Goal: Task Accomplishment & Management: Manage account settings

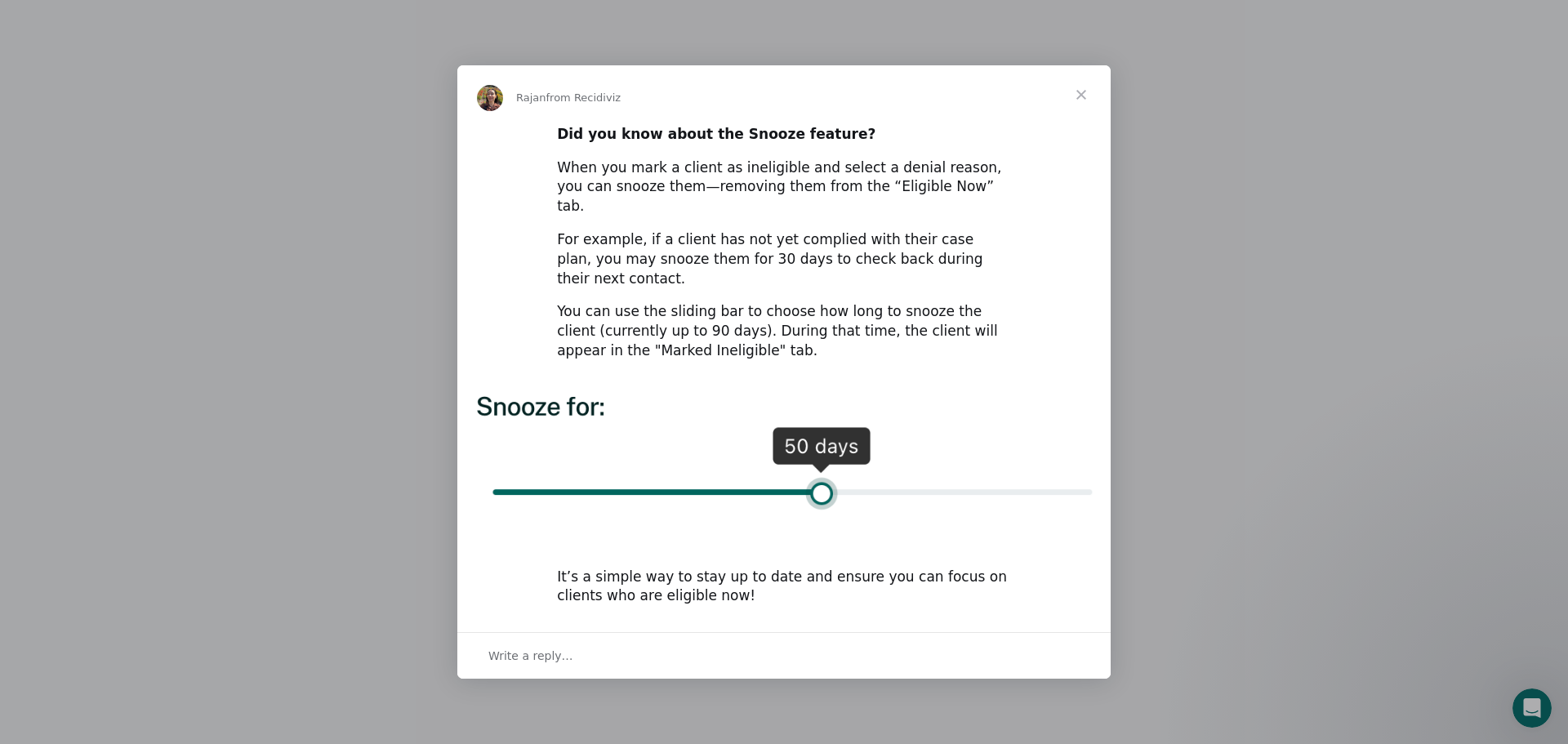
click at [1073, 112] on span "Close" at bounding box center [1081, 94] width 59 height 59
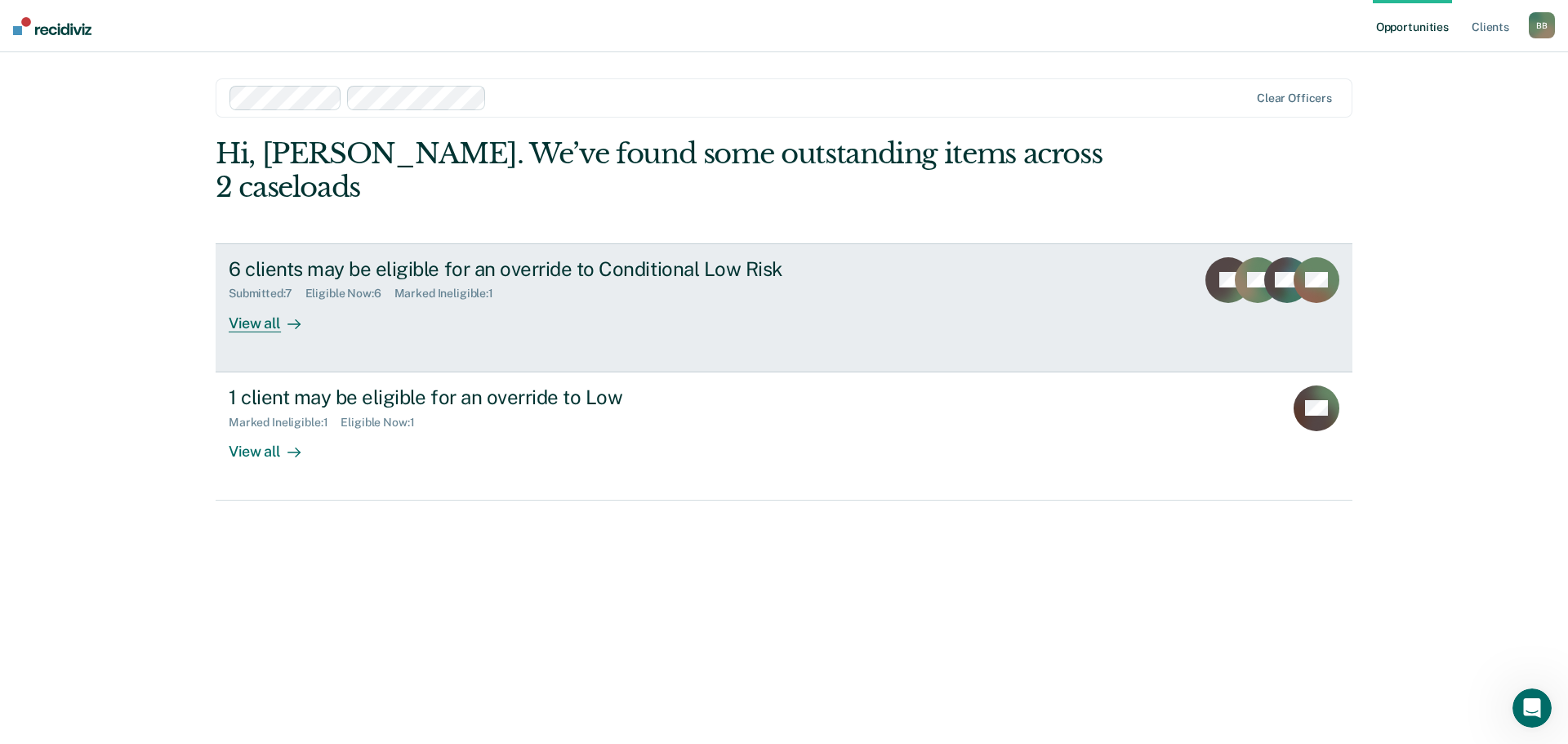
click at [438, 257] on div "6 clients may be eligible for an override to Conditional Low Risk" at bounding box center [515, 269] width 574 height 24
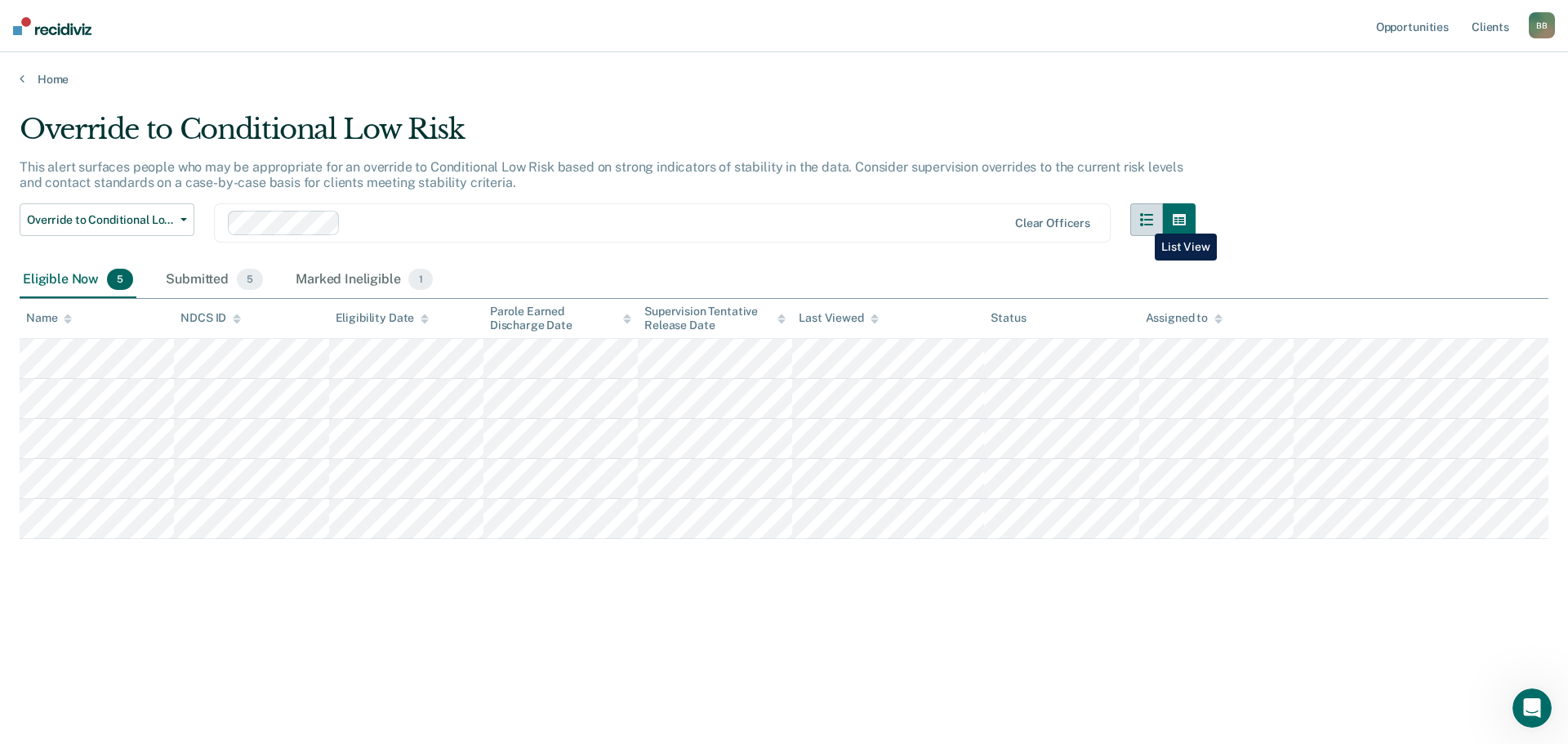
click at [1142, 221] on icon "button" at bounding box center [1145, 219] width 13 height 13
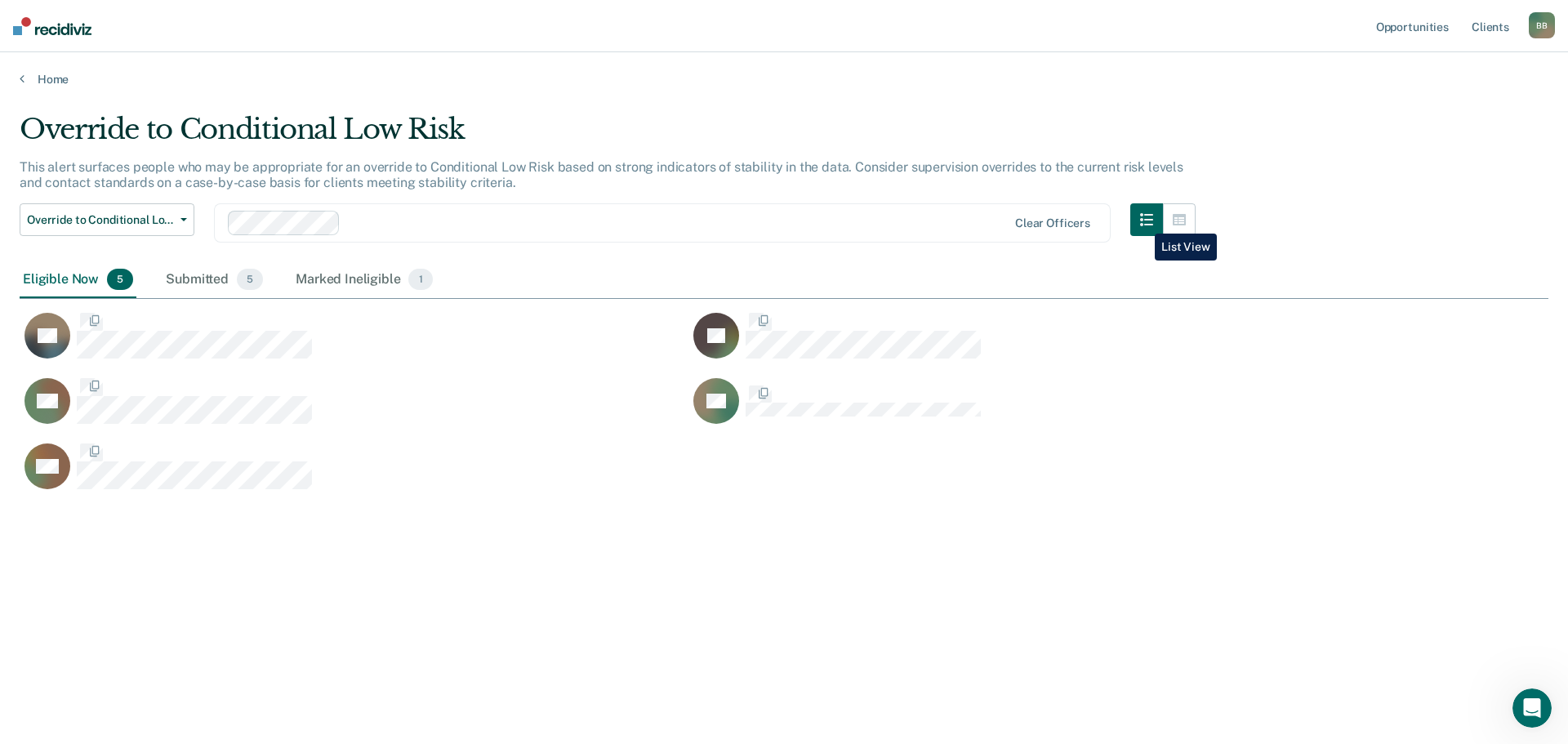
scroll to position [497, 1517]
click at [1417, 35] on link "Opportunities" at bounding box center [1412, 26] width 79 height 52
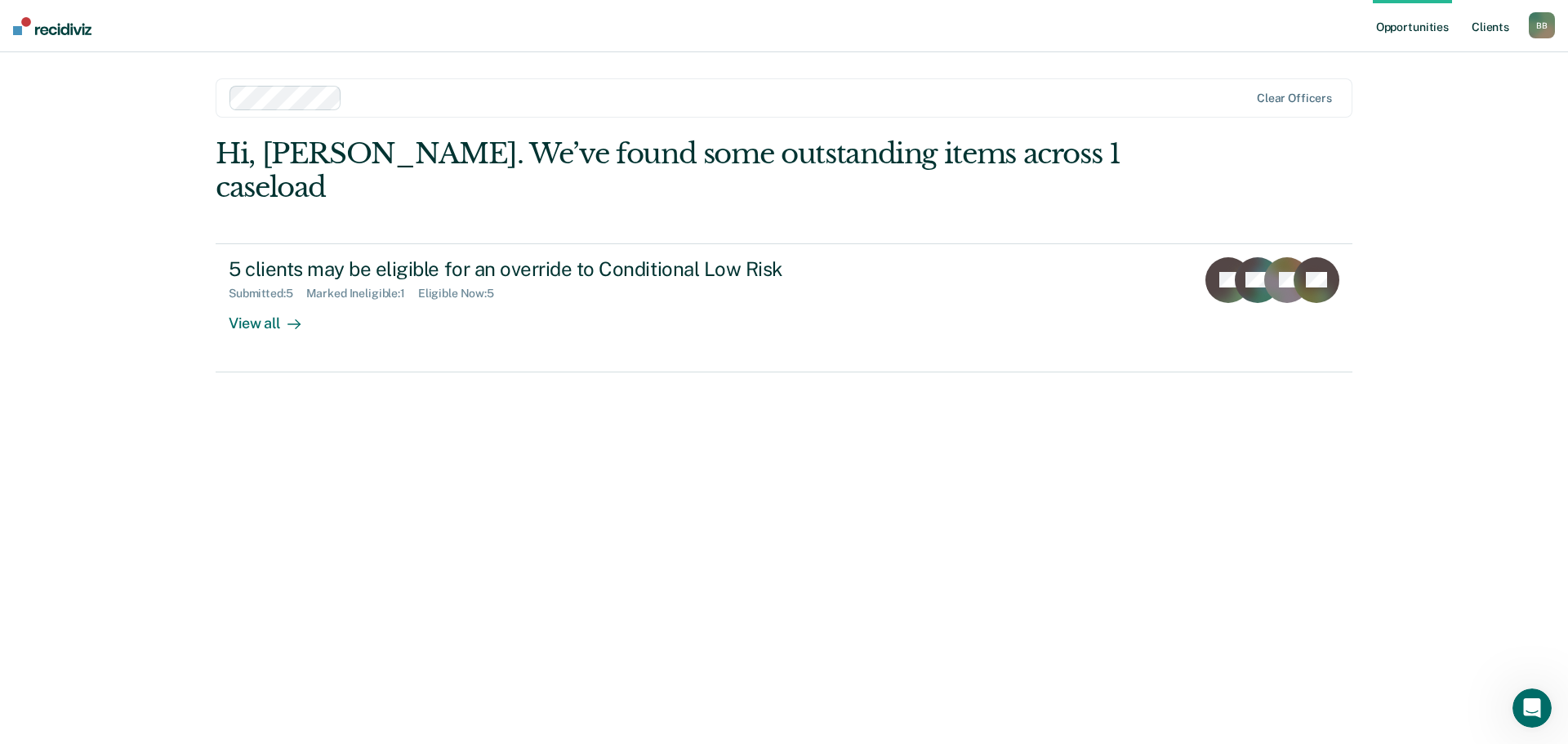
click at [1477, 30] on link "Client s" at bounding box center [1490, 26] width 44 height 52
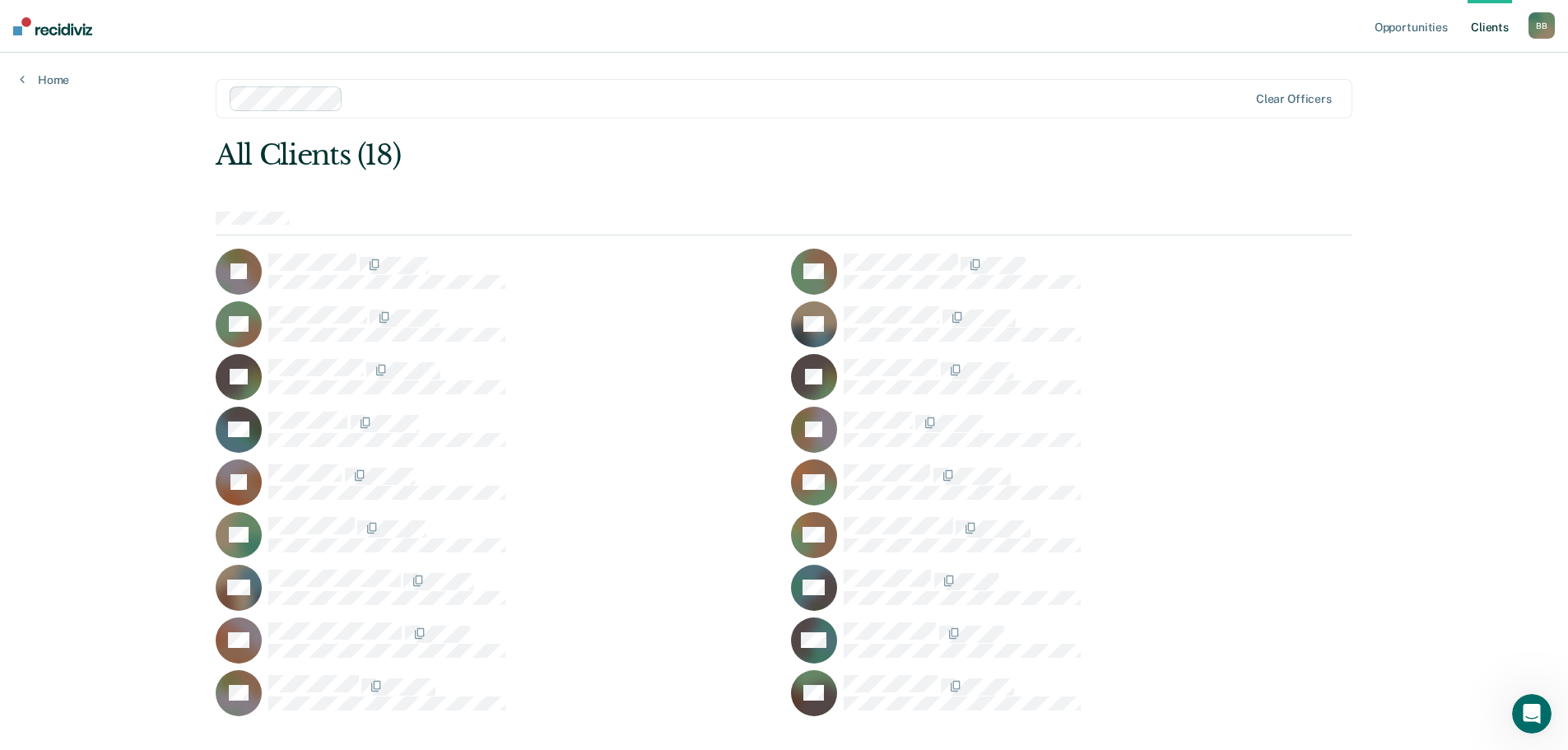
click at [1543, 29] on div "B B" at bounding box center [1542, 26] width 26 height 26
click at [1423, 67] on link "Profile" at bounding box center [1475, 67] width 133 height 14
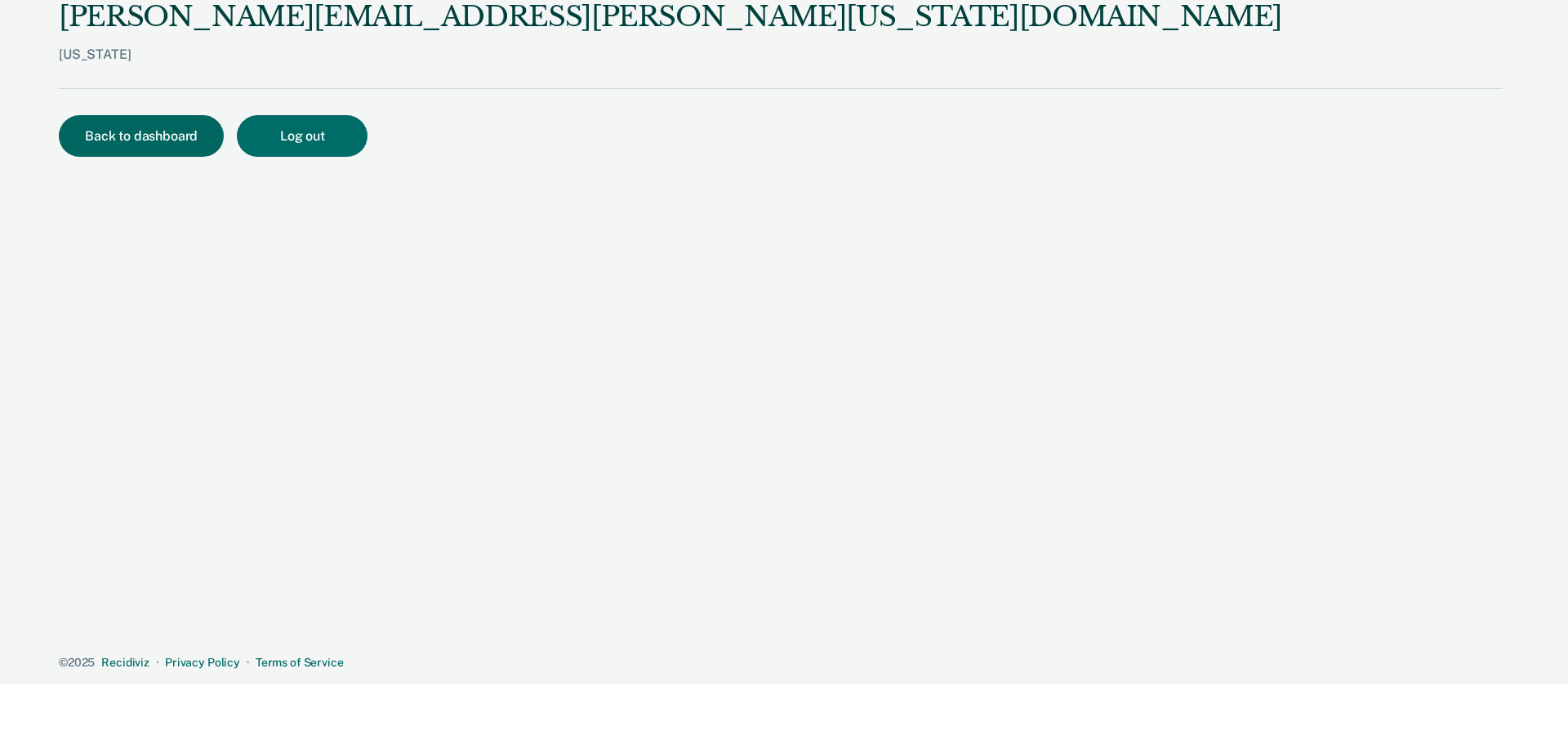
click at [132, 132] on button "Back to dashboard" at bounding box center [142, 135] width 165 height 41
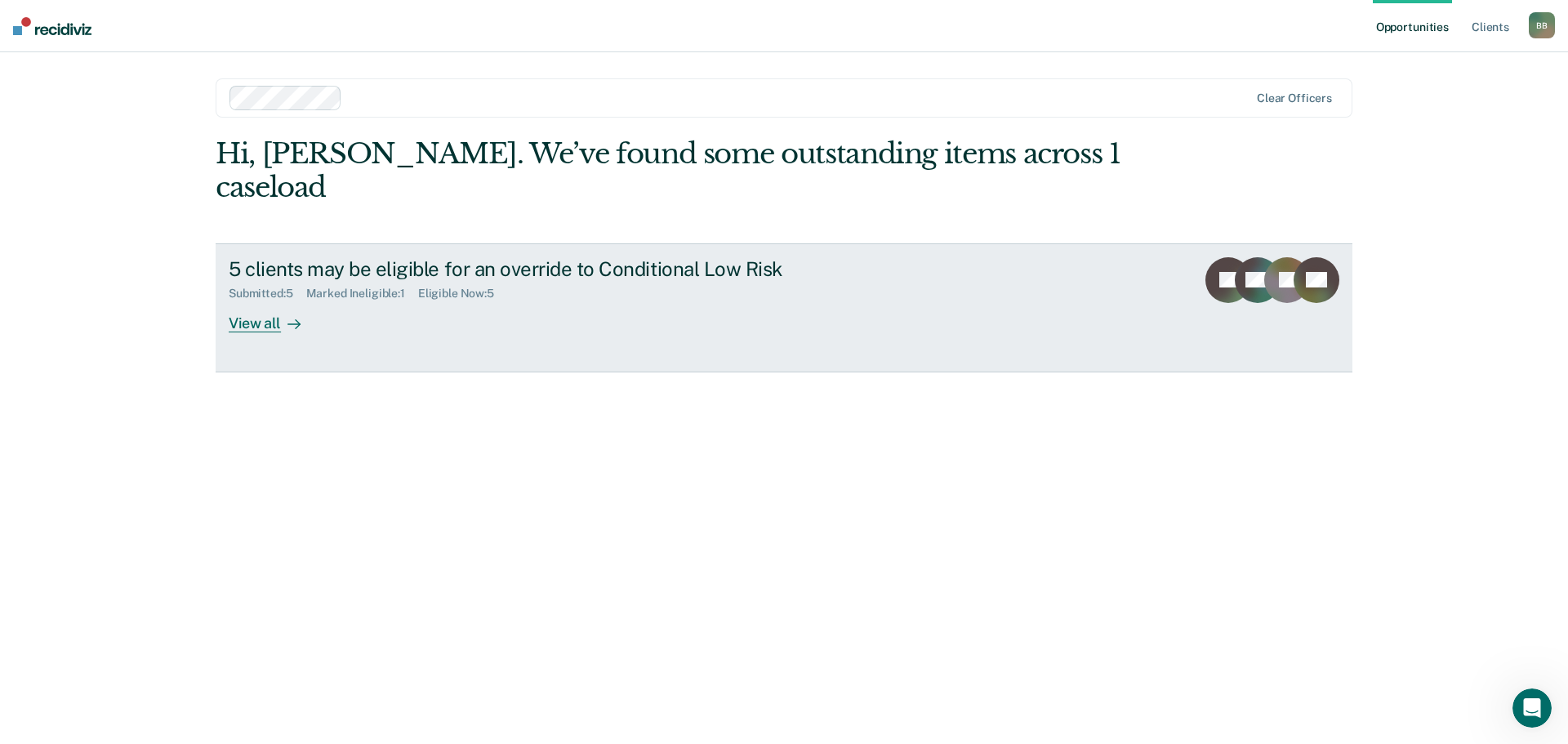
click at [531, 271] on div "5 clients may be eligible for an override to Conditional Low Risk Submitted : 5…" at bounding box center [535, 294] width 612 height 75
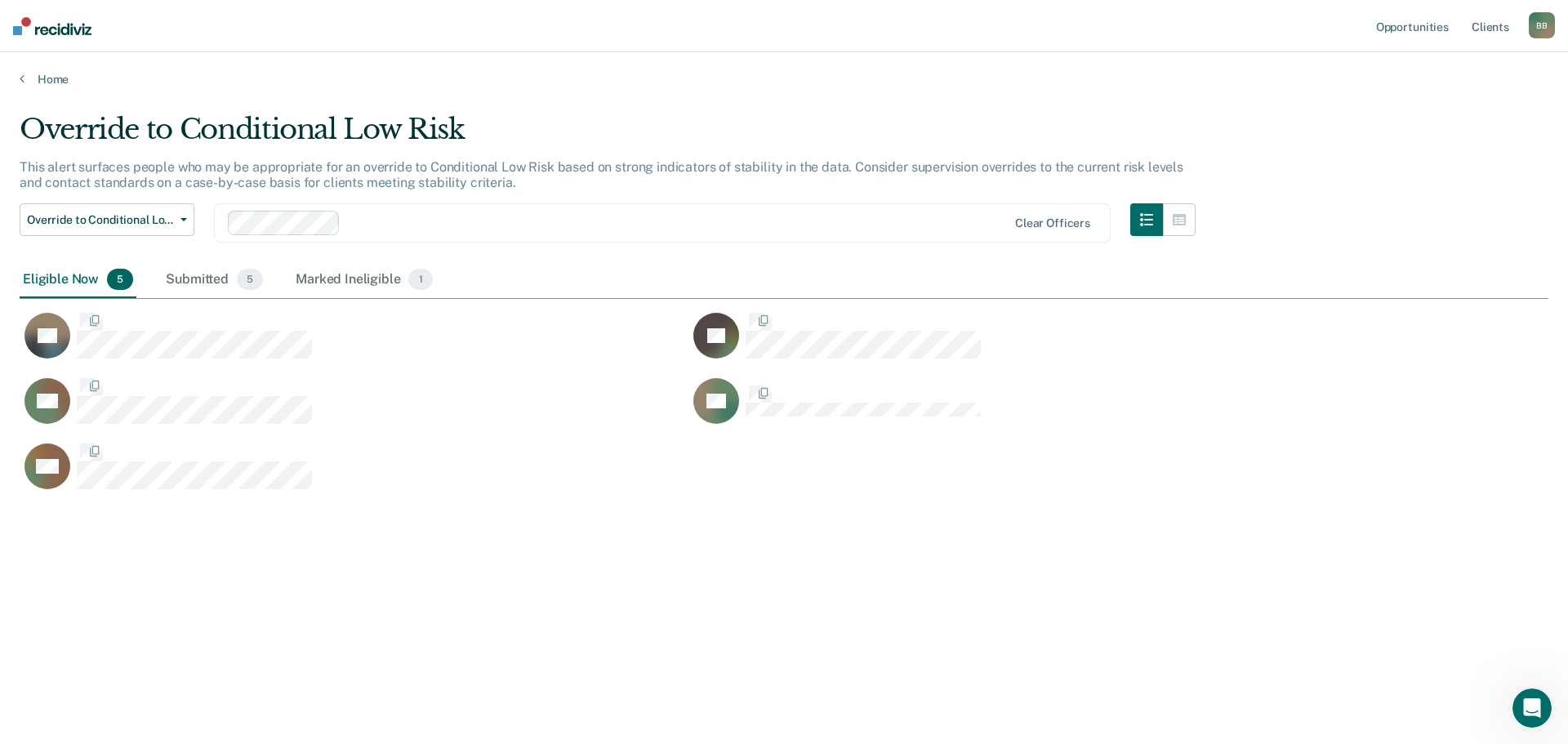
scroll to position [497, 1517]
click at [774, 371] on div "JG" at bounding box center [1022, 344] width 669 height 65
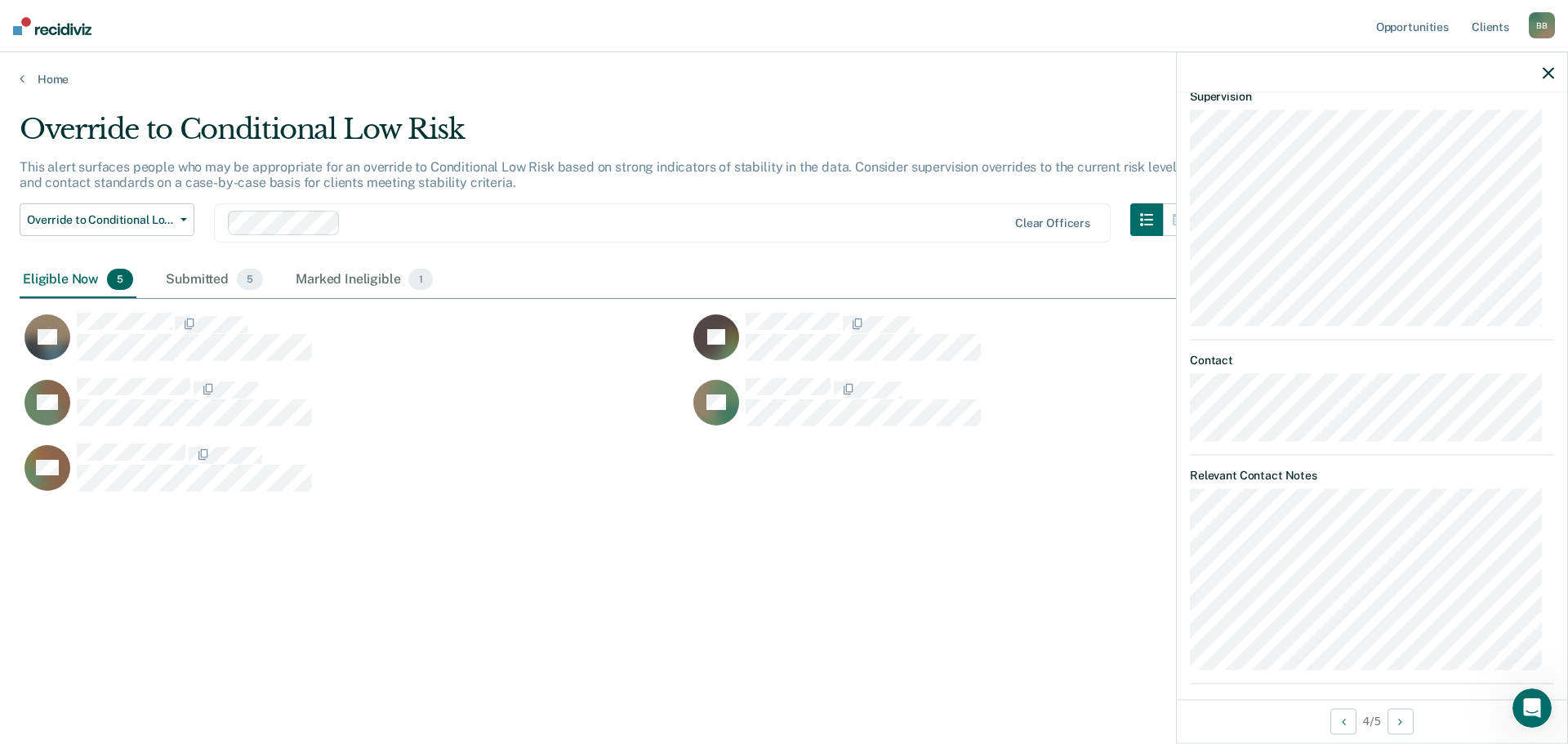
scroll to position [490, 0]
click at [840, 623] on div "Override to Conditional Low Risk This alert surfaces people who may be appropri…" at bounding box center [784, 393] width 1528 height 561
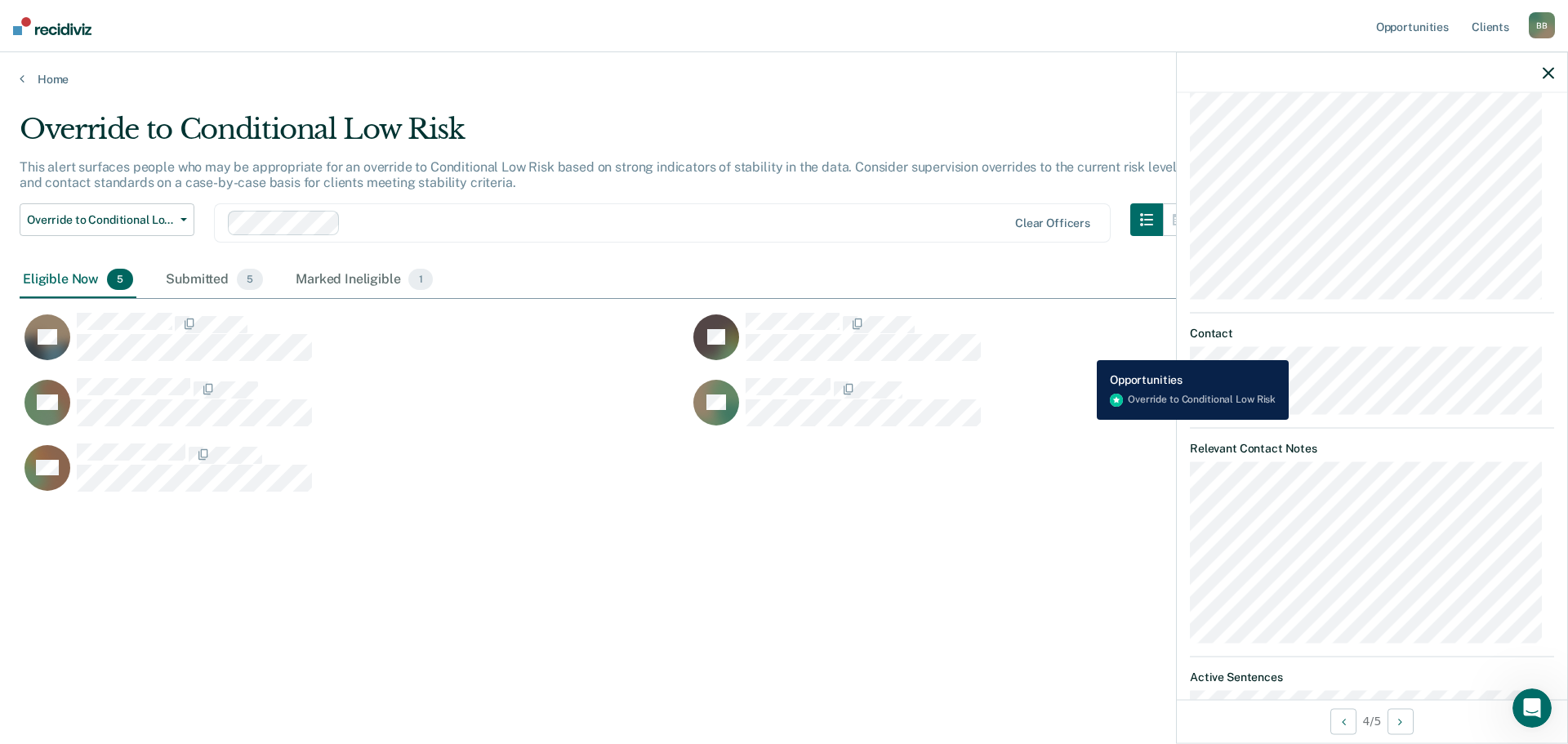
click at [1085, 348] on div "JG Generate Email" at bounding box center [1013, 337] width 649 height 50
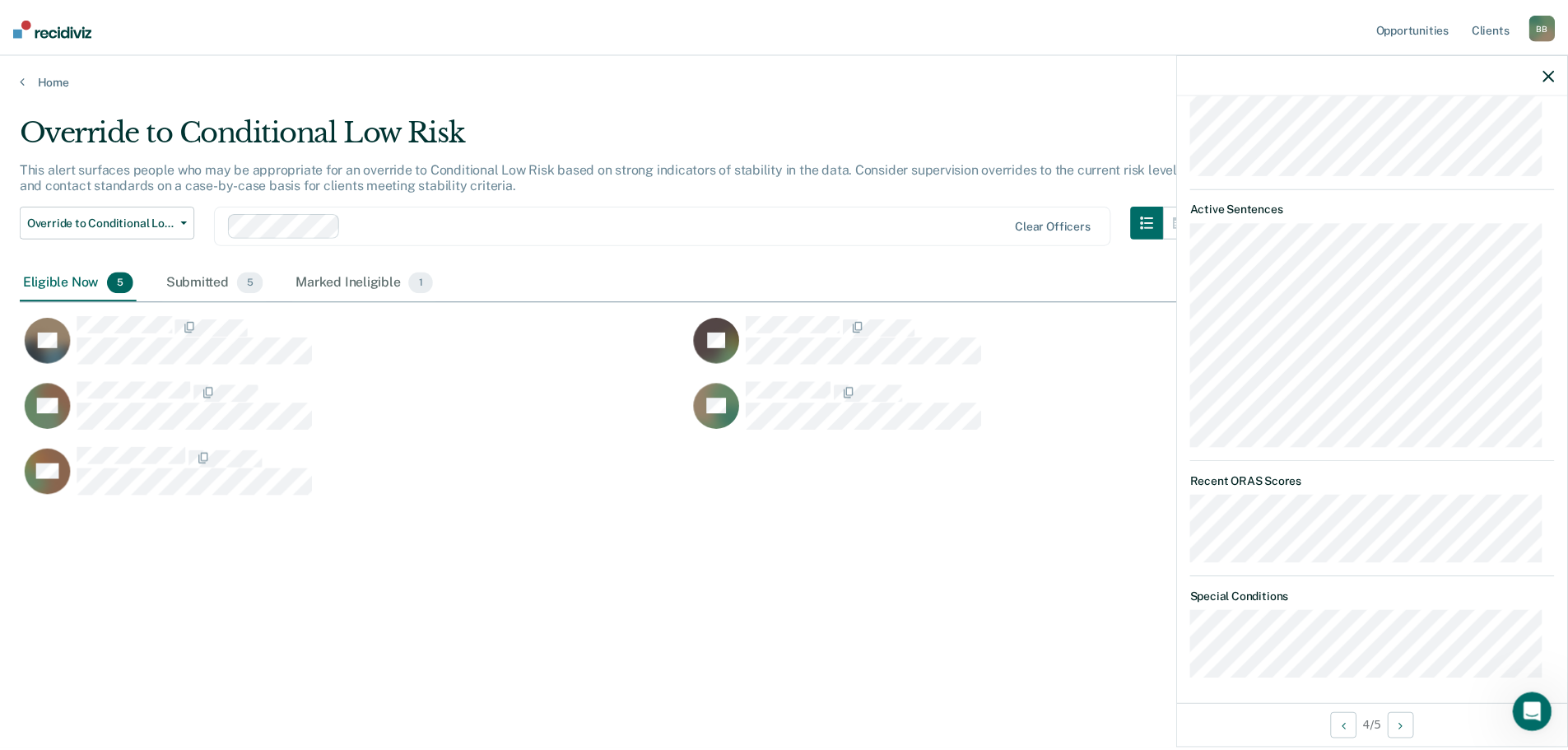
scroll to position [973, 0]
click at [1095, 536] on div "Override to Conditional Low Risk This alert surfaces people who may be appropri…" at bounding box center [790, 370] width 1541 height 513
click at [1564, 76] on icon "button" at bounding box center [1561, 73] width 12 height 12
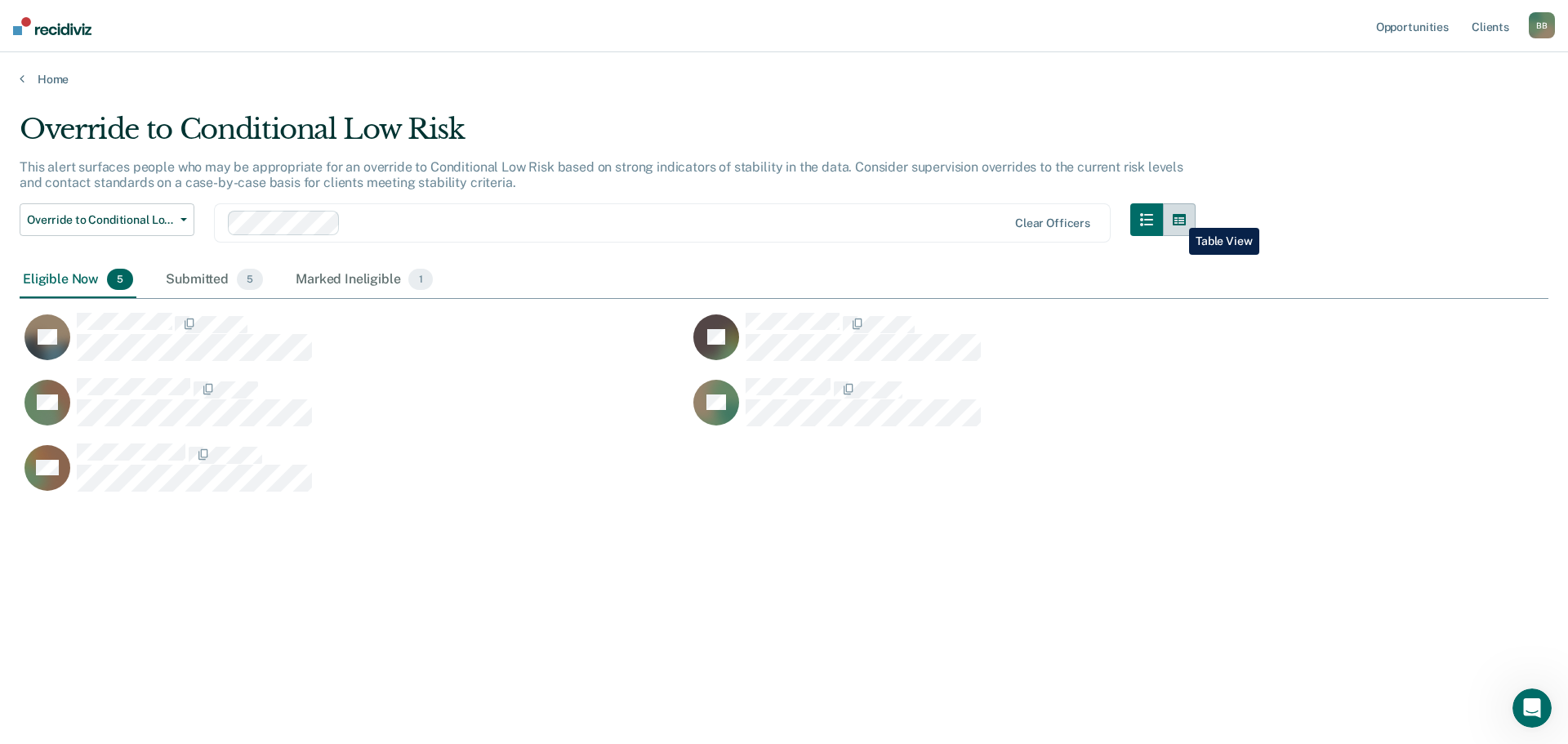
click at [1177, 216] on icon "button" at bounding box center [1178, 220] width 13 height 12
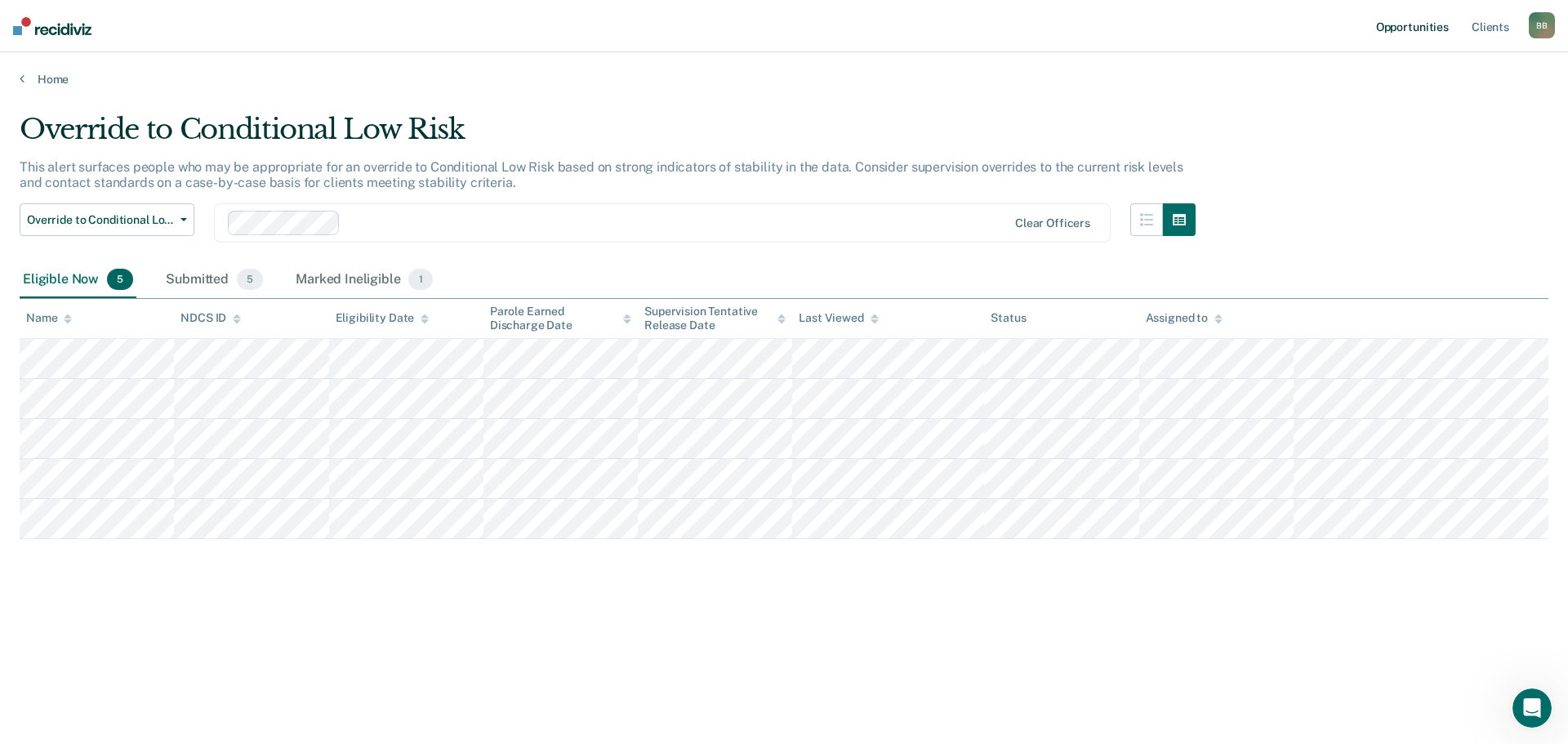
click at [1407, 15] on link "Opportunities" at bounding box center [1412, 26] width 79 height 52
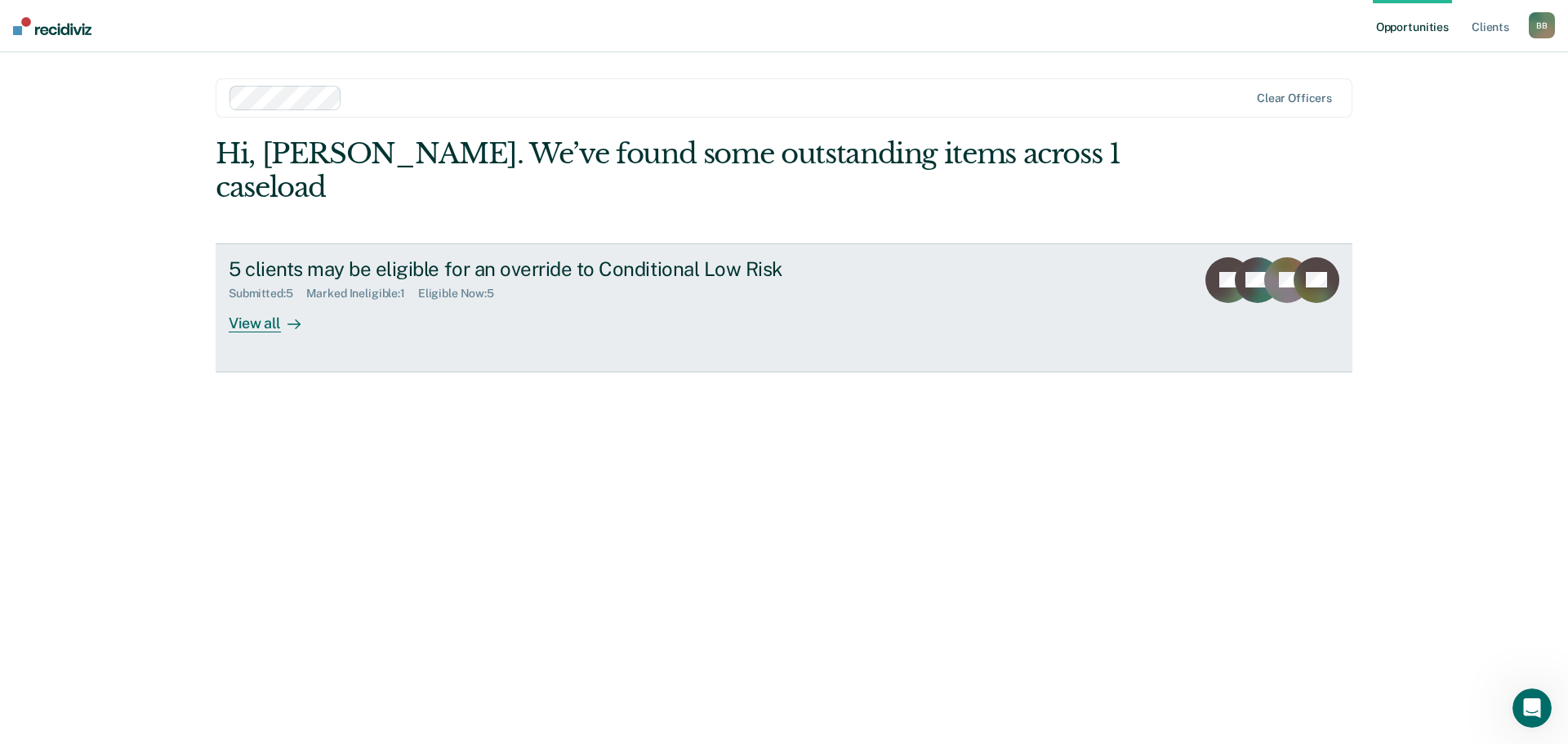
click at [274, 300] on div "View all" at bounding box center [274, 316] width 91 height 32
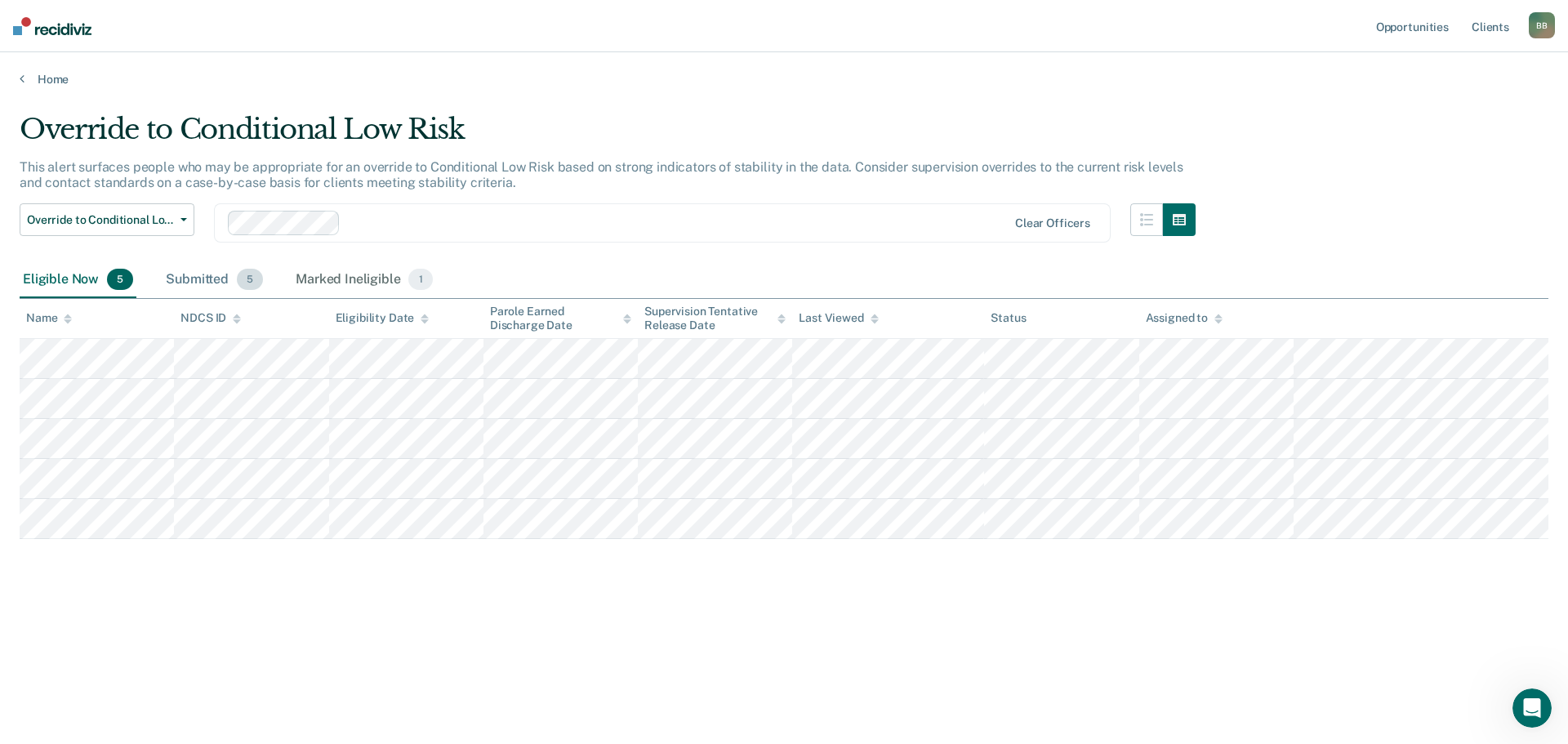
click at [186, 267] on div "Submitted 5" at bounding box center [214, 280] width 104 height 36
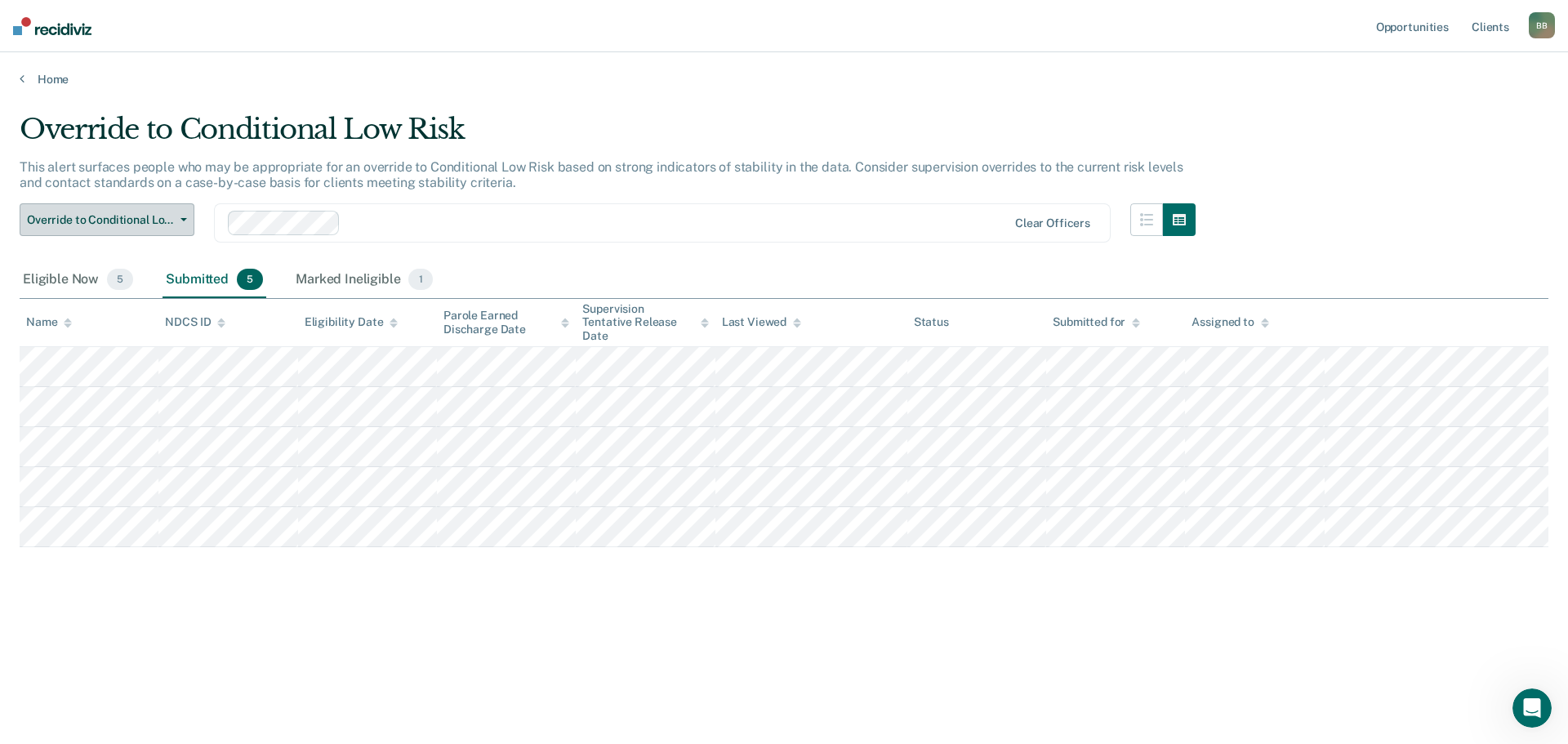
click at [186, 218] on icon "button" at bounding box center [184, 219] width 7 height 3
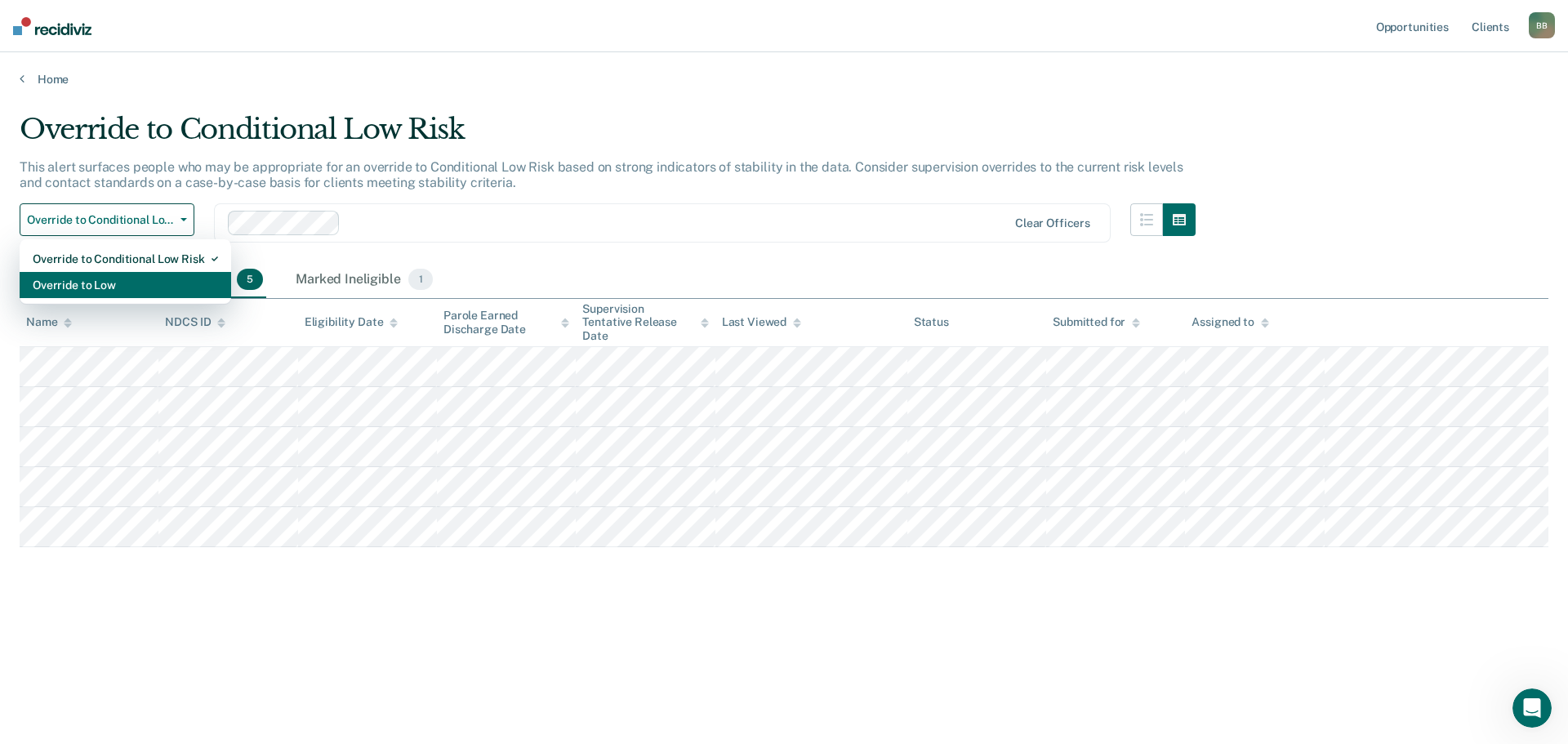
click at [143, 285] on div "Override to Low" at bounding box center [126, 284] width 186 height 26
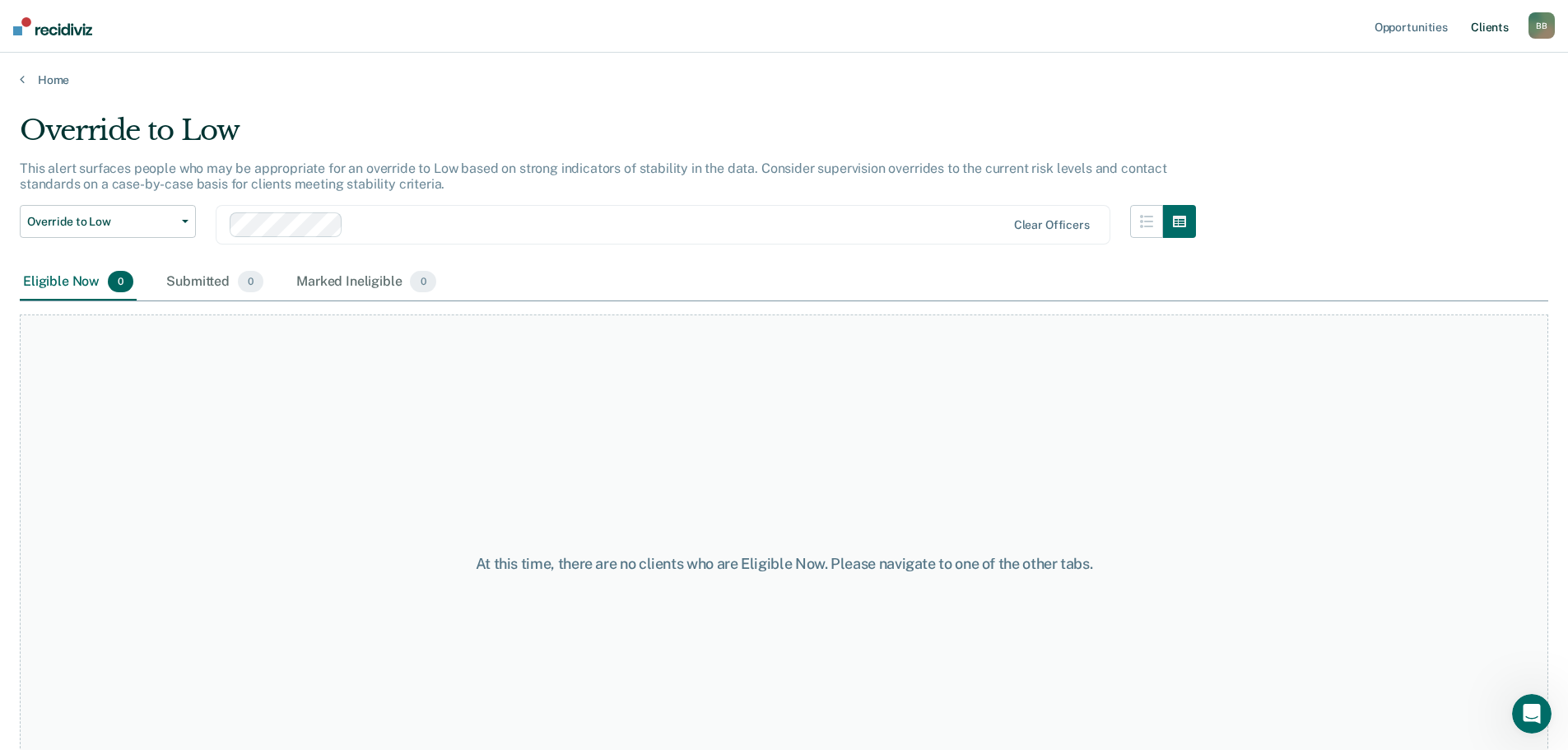
click at [1489, 28] on link "Client s" at bounding box center [1490, 26] width 44 height 53
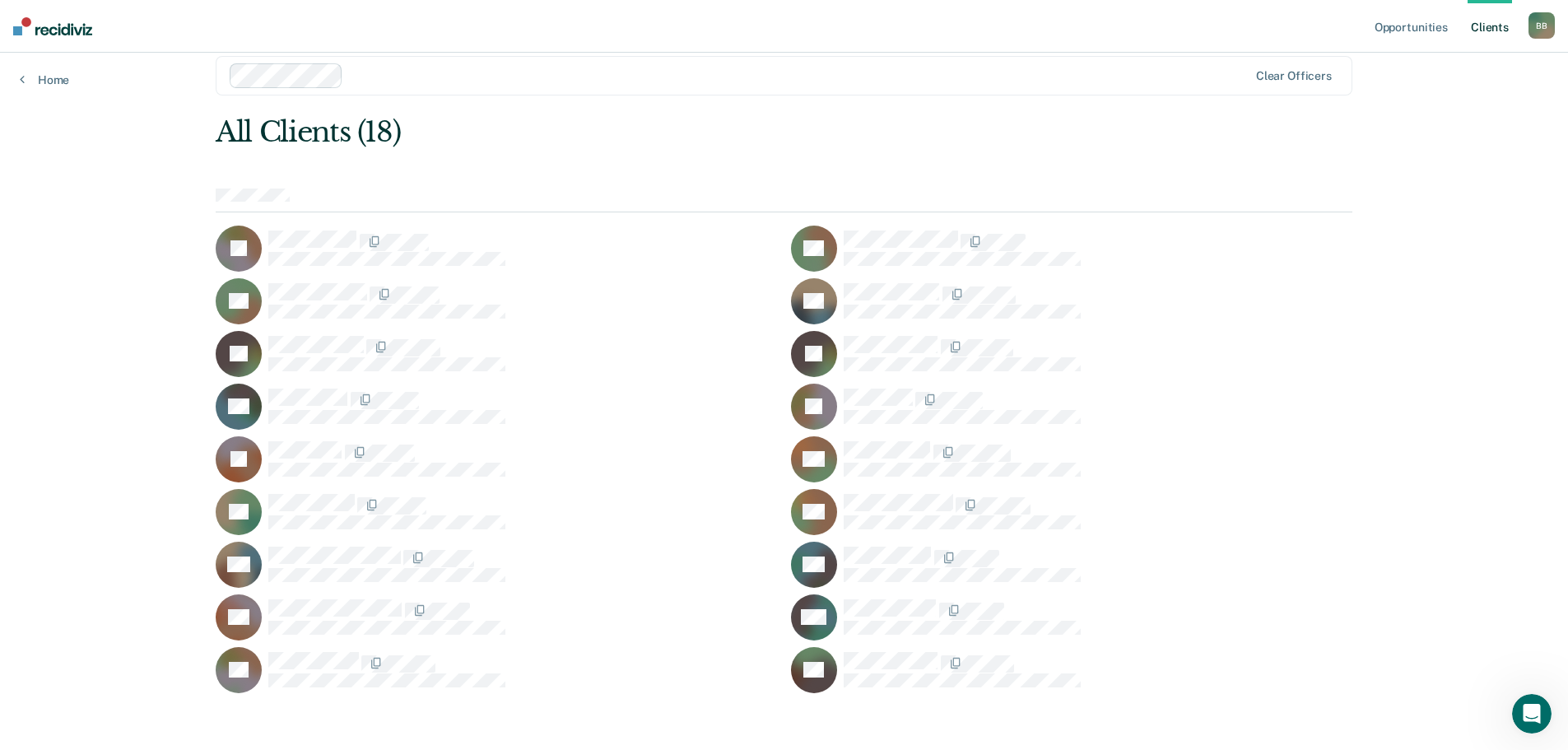
scroll to position [30, 0]
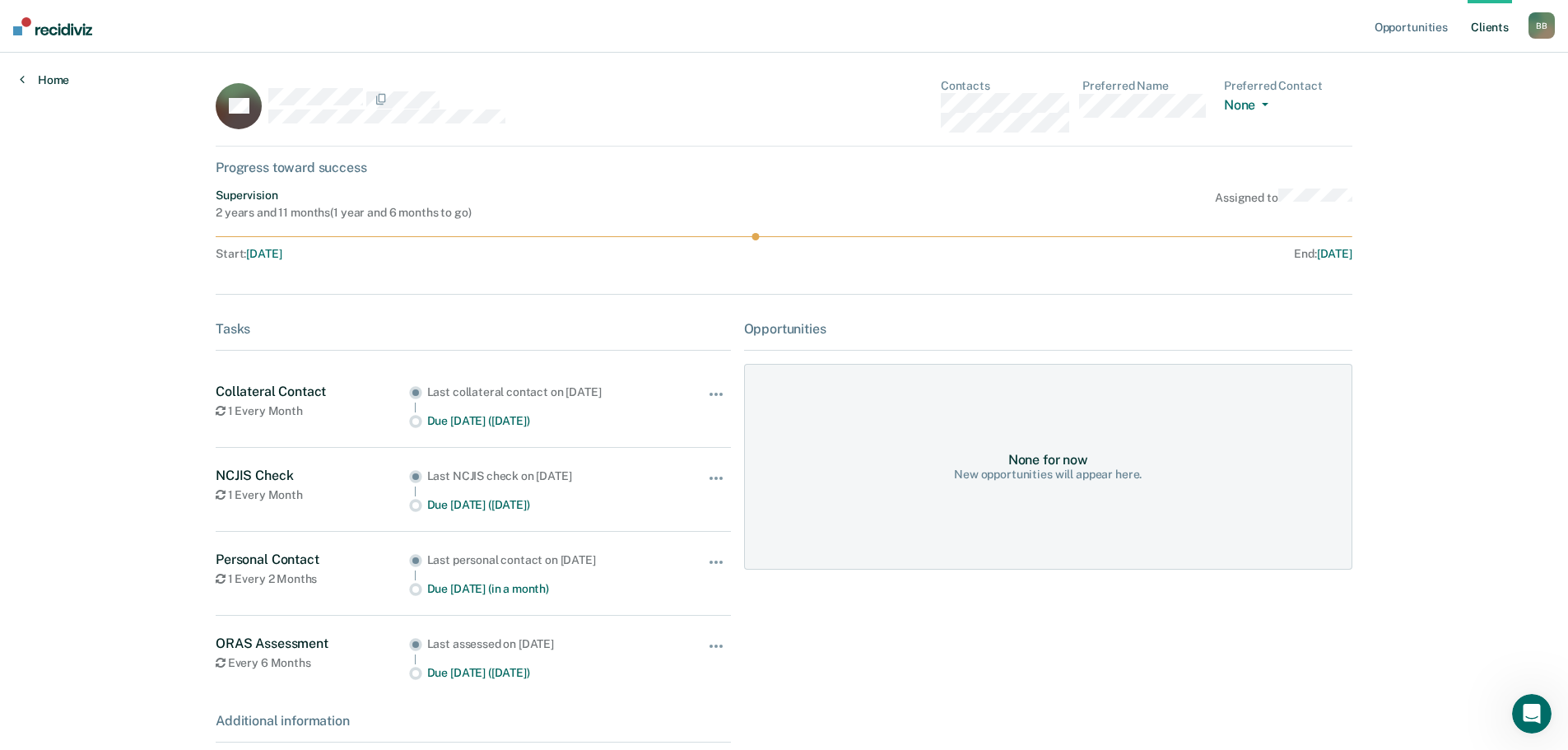
click at [48, 82] on link "Home" at bounding box center [44, 79] width 49 height 14
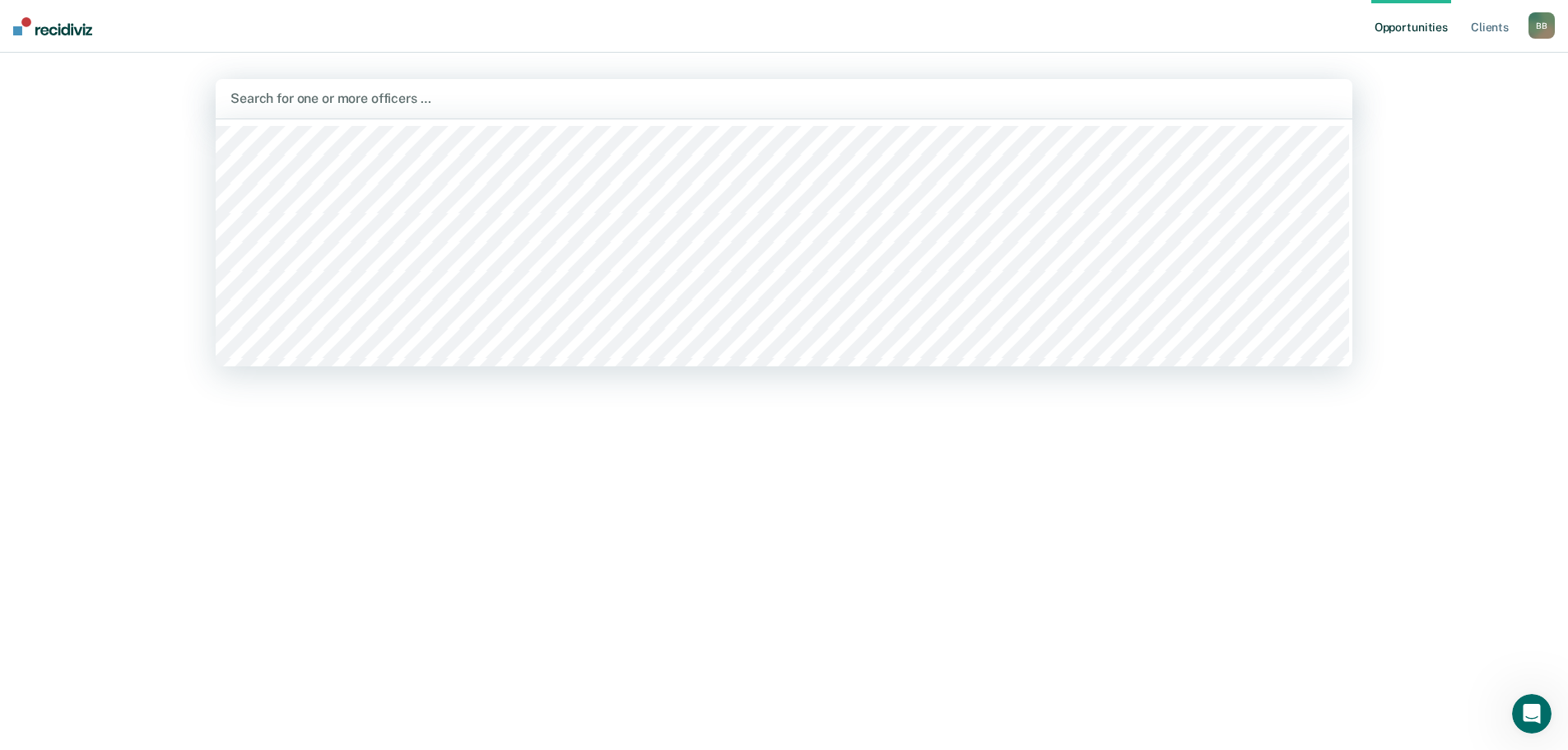
click at [339, 103] on div at bounding box center [784, 99] width 1107 height 19
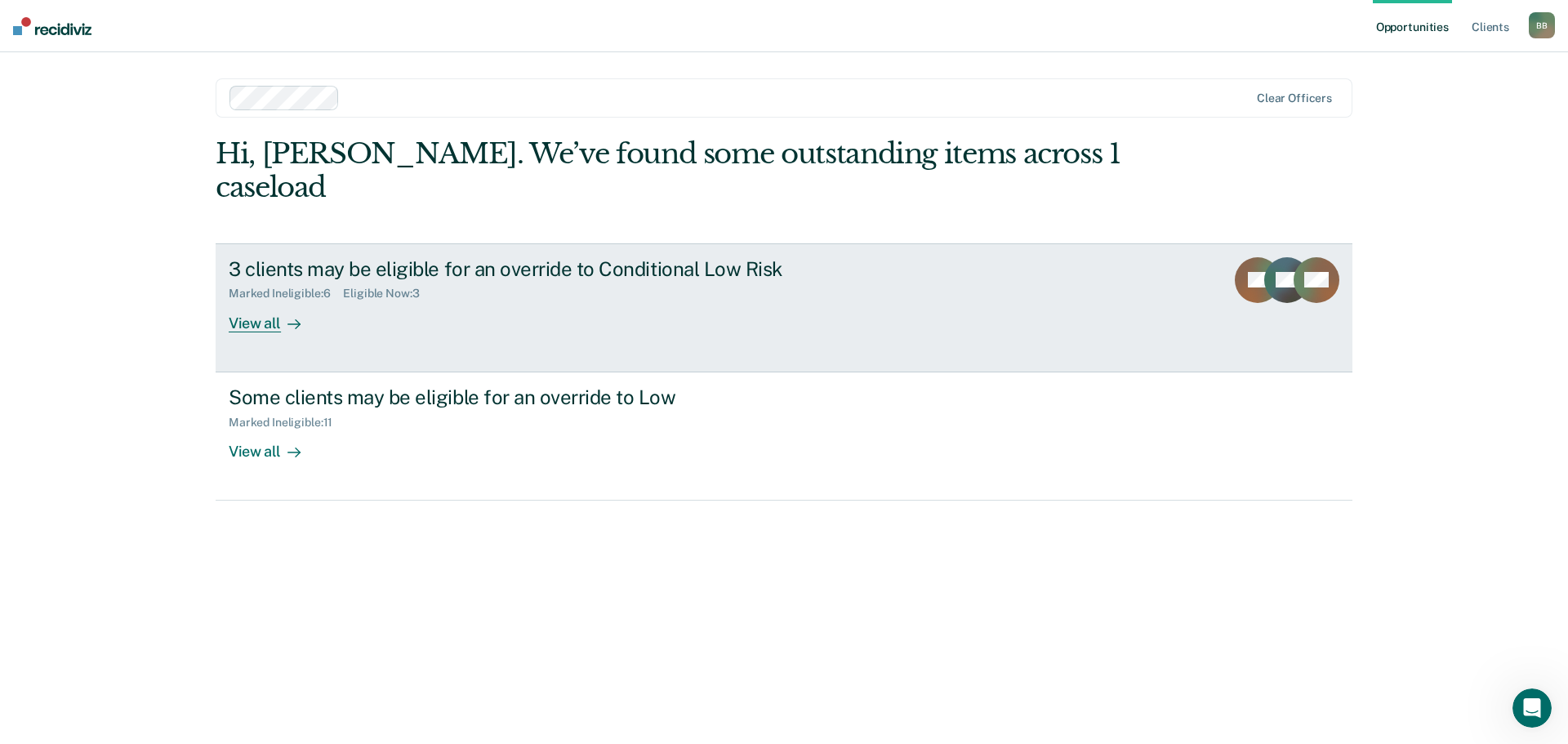
click at [512, 299] on link "3 clients may be eligible for an override to Conditional Low Risk Marked Inelig…" at bounding box center [784, 307] width 1137 height 129
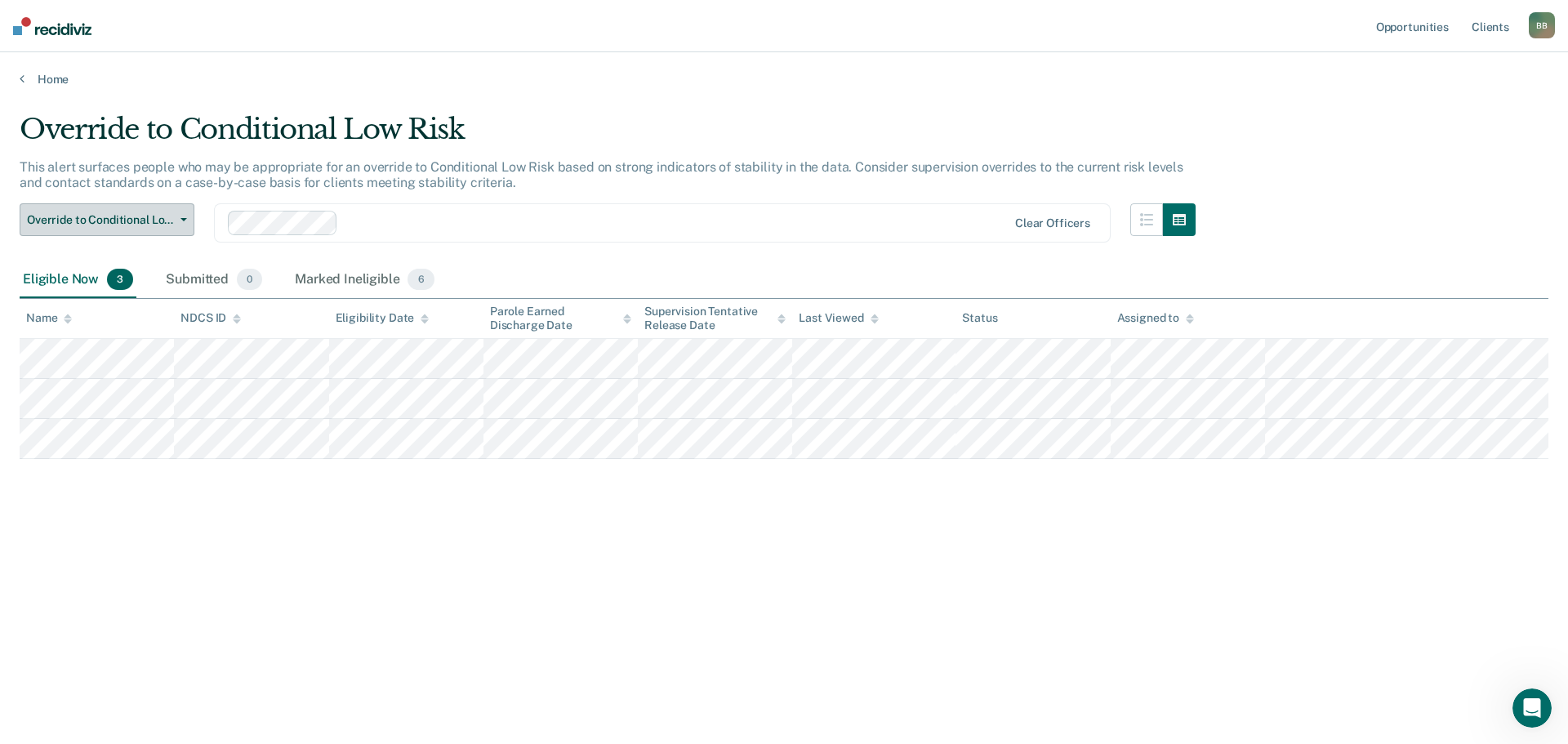
click at [161, 229] on button "Override to Conditional Low Risk" at bounding box center [106, 219] width 175 height 33
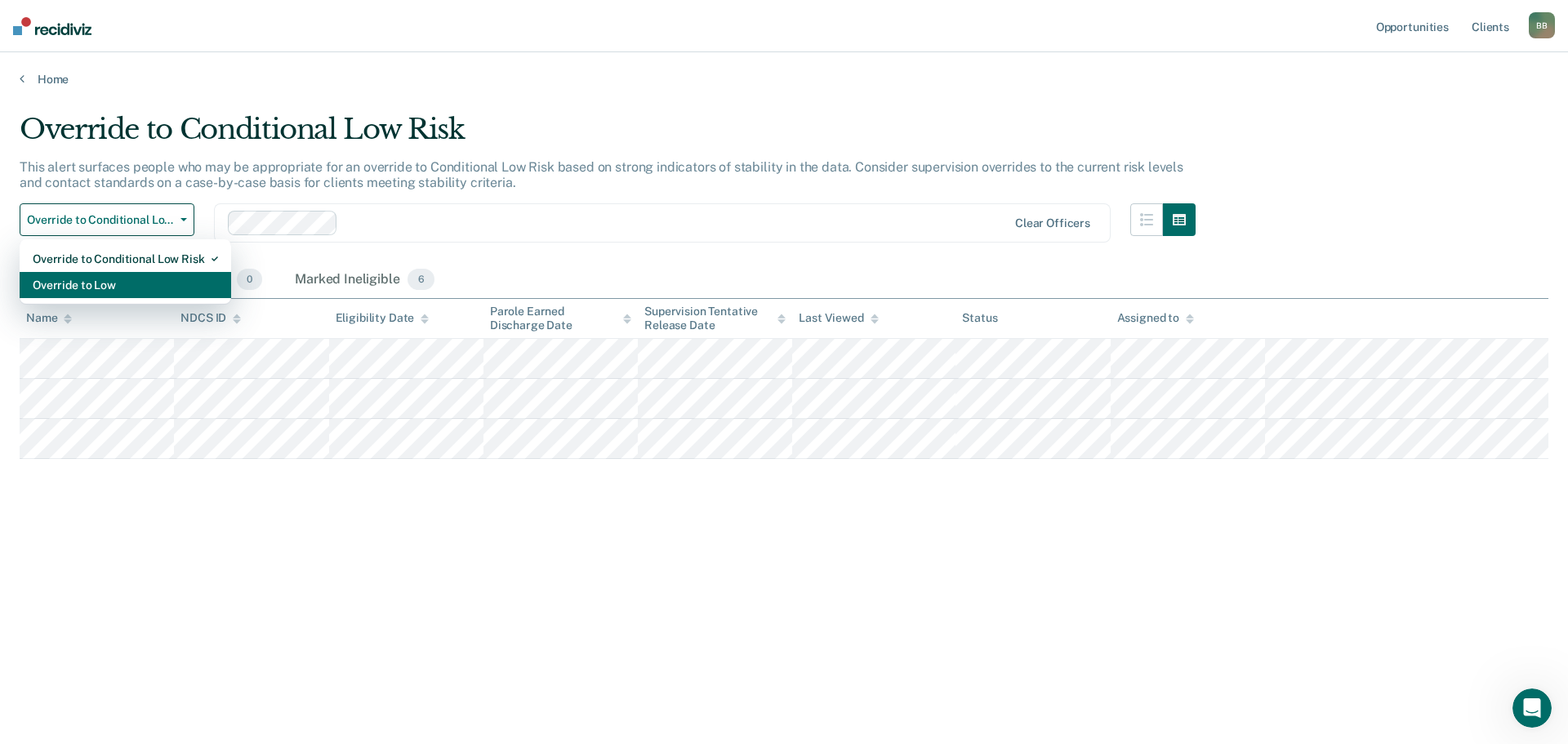
click at [140, 280] on div "Override to Low" at bounding box center [126, 284] width 186 height 26
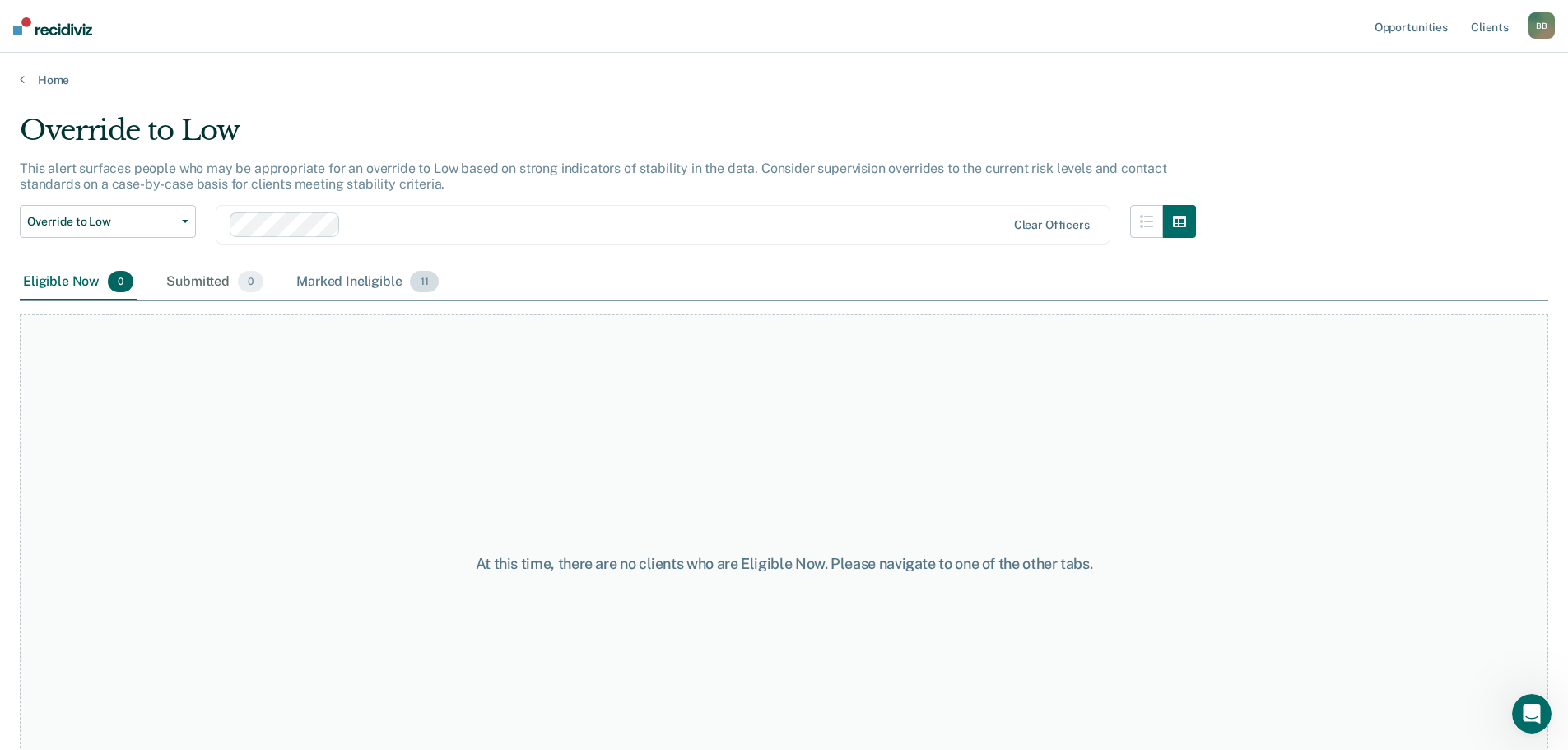
click at [341, 287] on div "Marked Ineligible 11" at bounding box center [367, 282] width 148 height 37
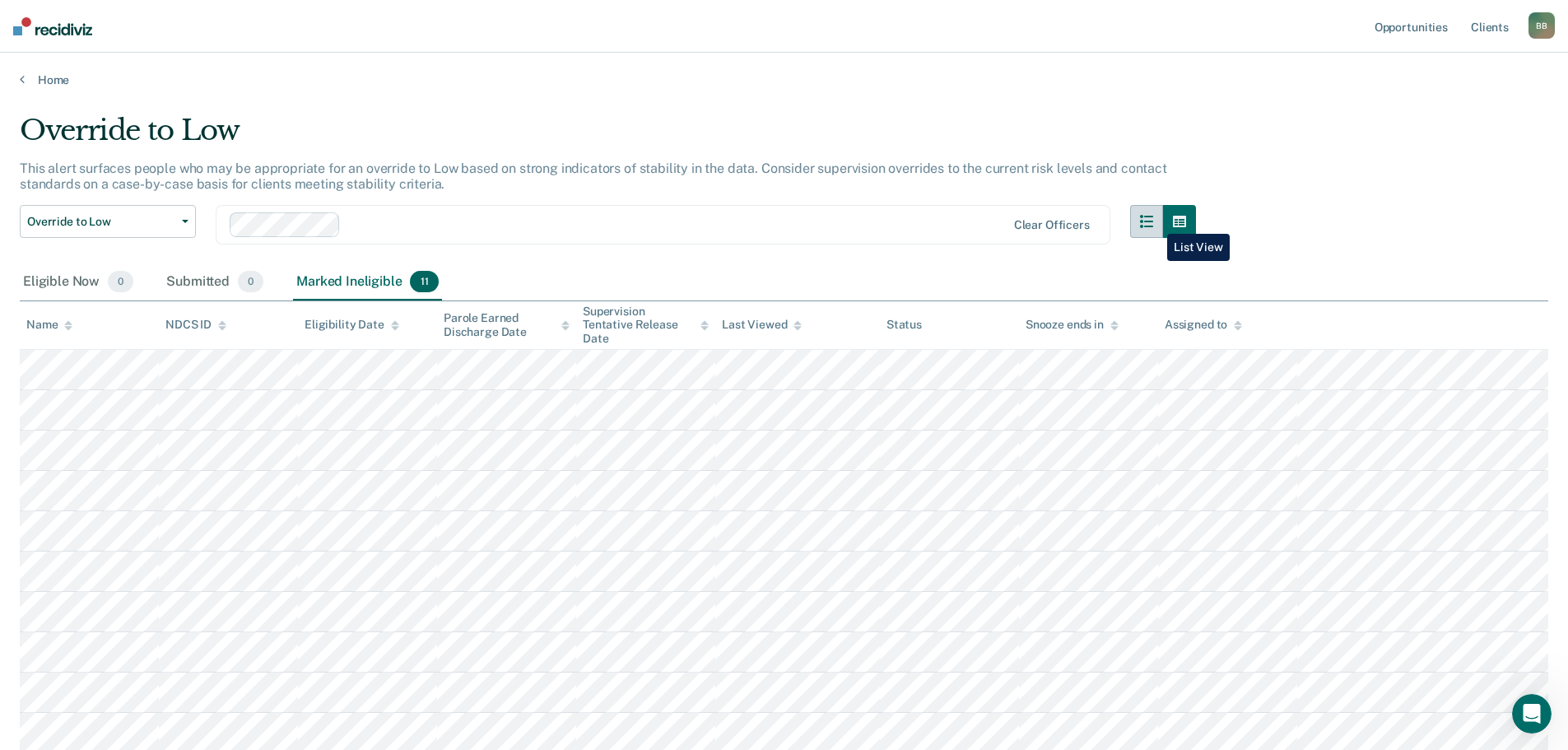
click at [1153, 221] on icon "button" at bounding box center [1146, 221] width 13 height 13
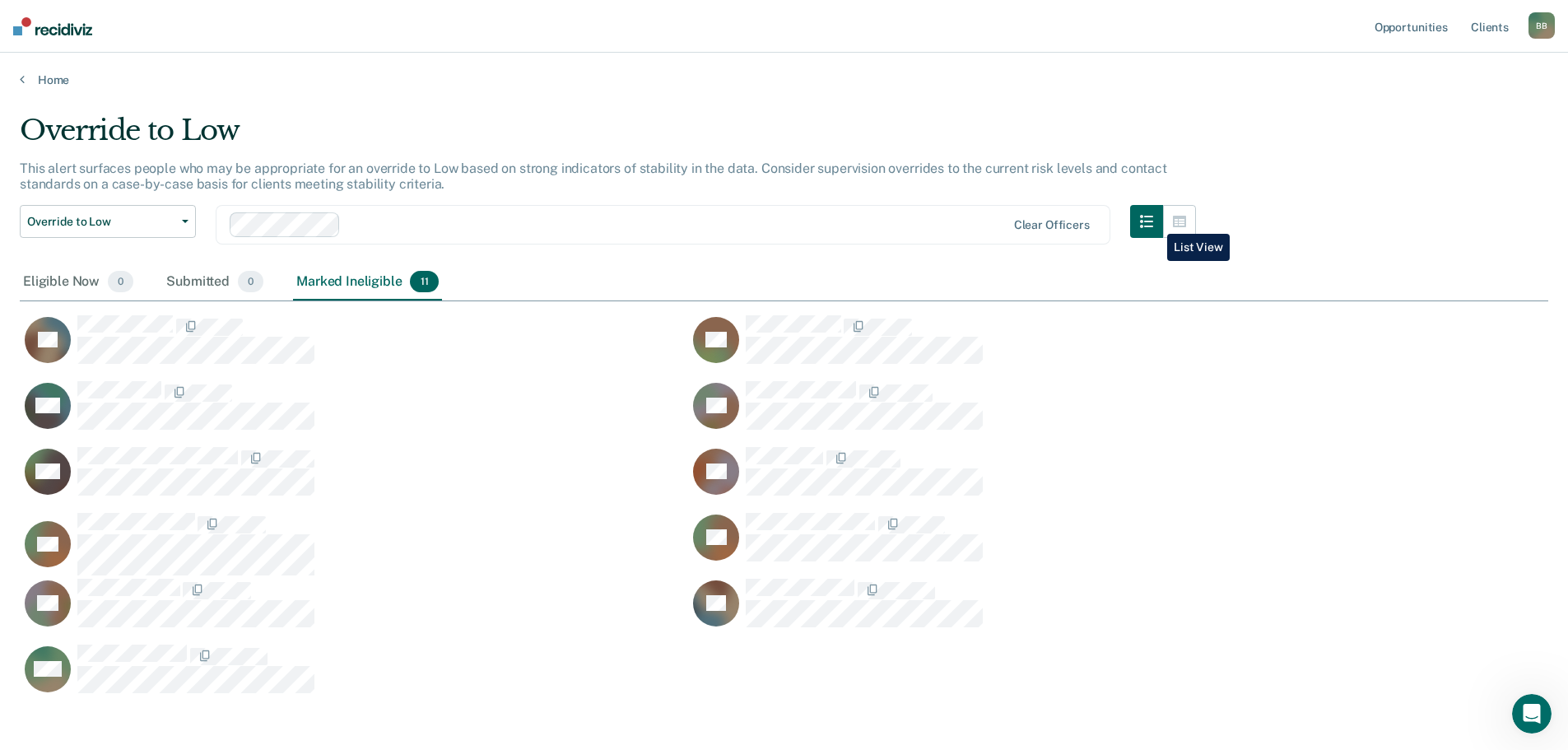
scroll to position [578, 1516]
click at [127, 219] on span "Override to Low" at bounding box center [101, 222] width 148 height 14
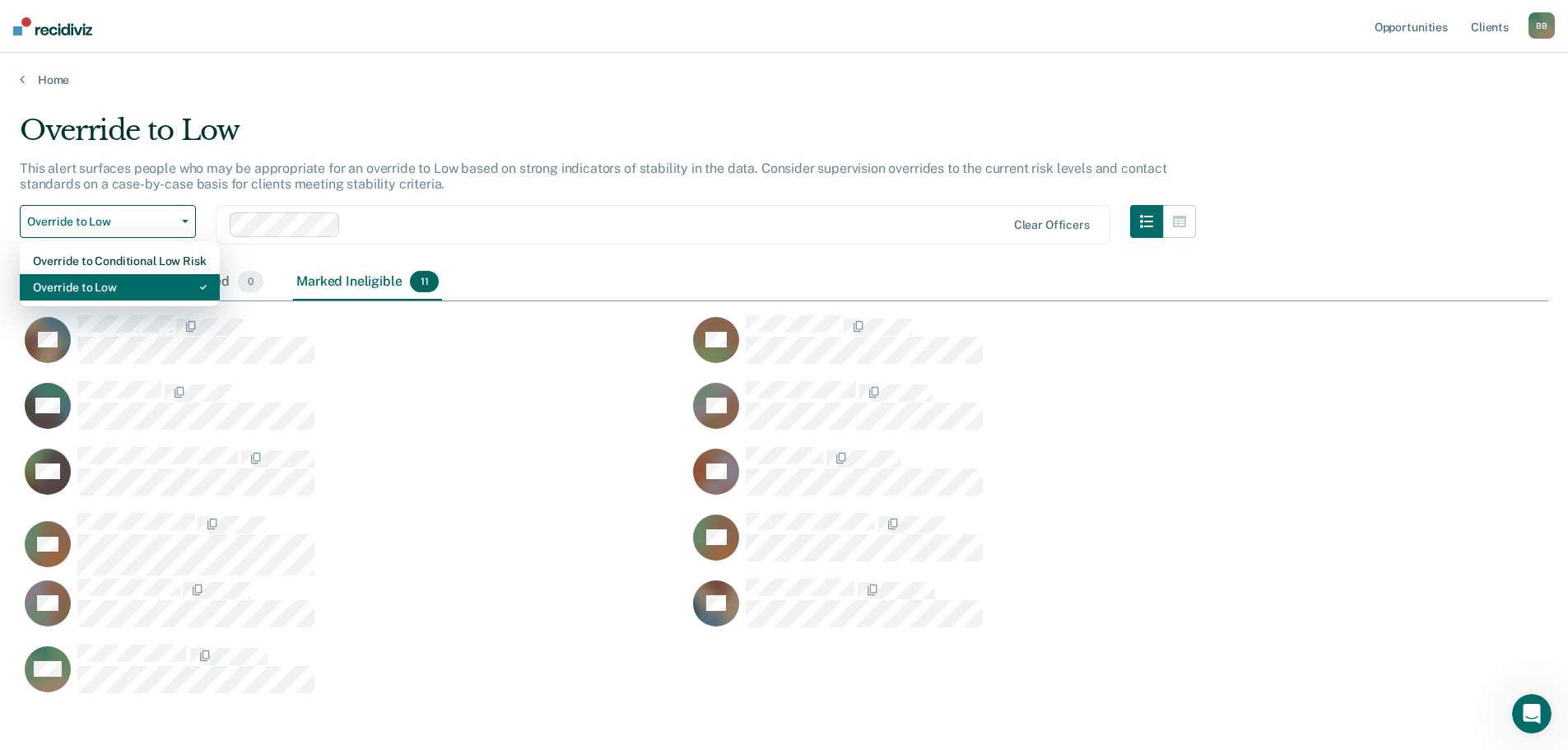
click at [112, 282] on div "Override to Low" at bounding box center [120, 287] width 173 height 26
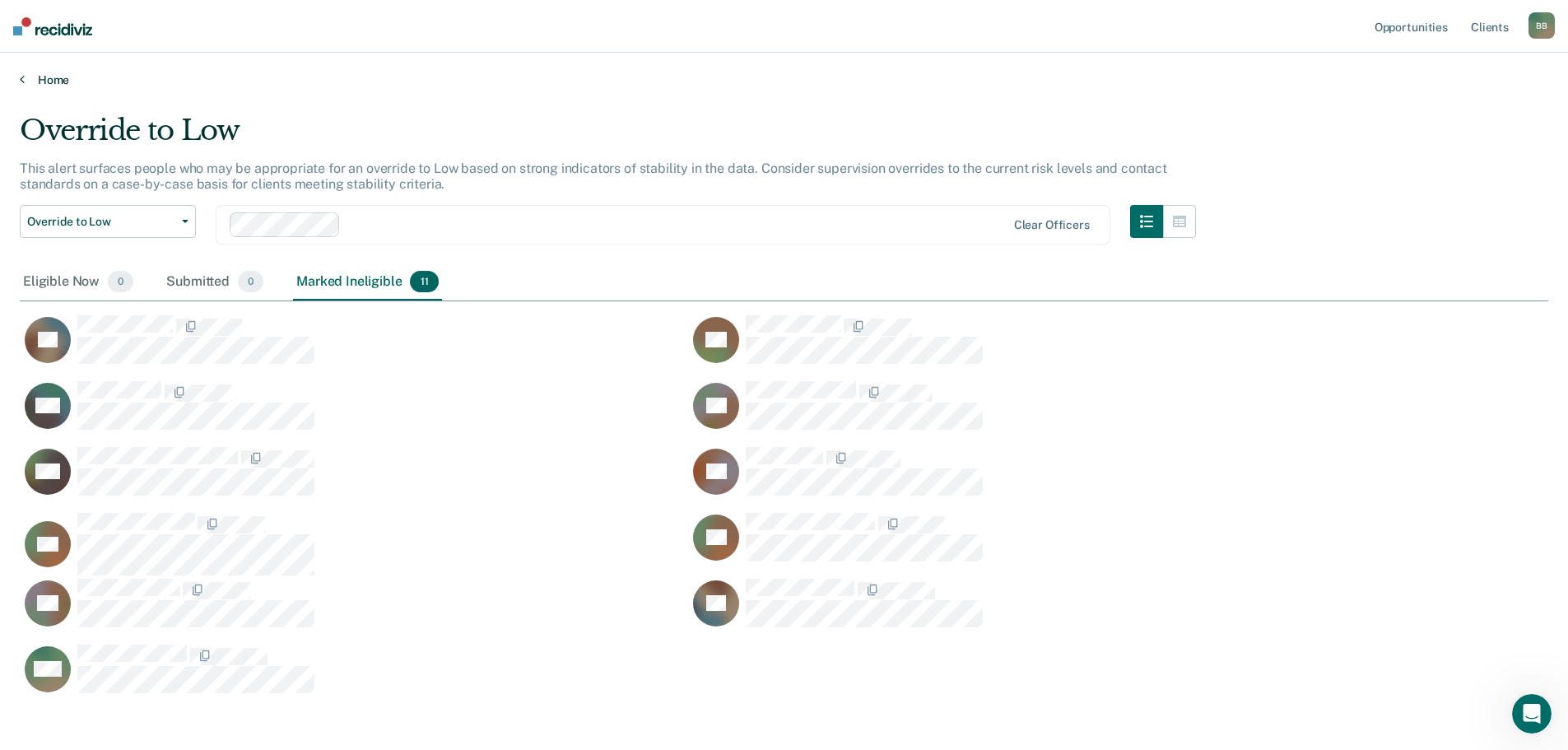
click at [58, 77] on link "Home" at bounding box center [784, 79] width 1529 height 14
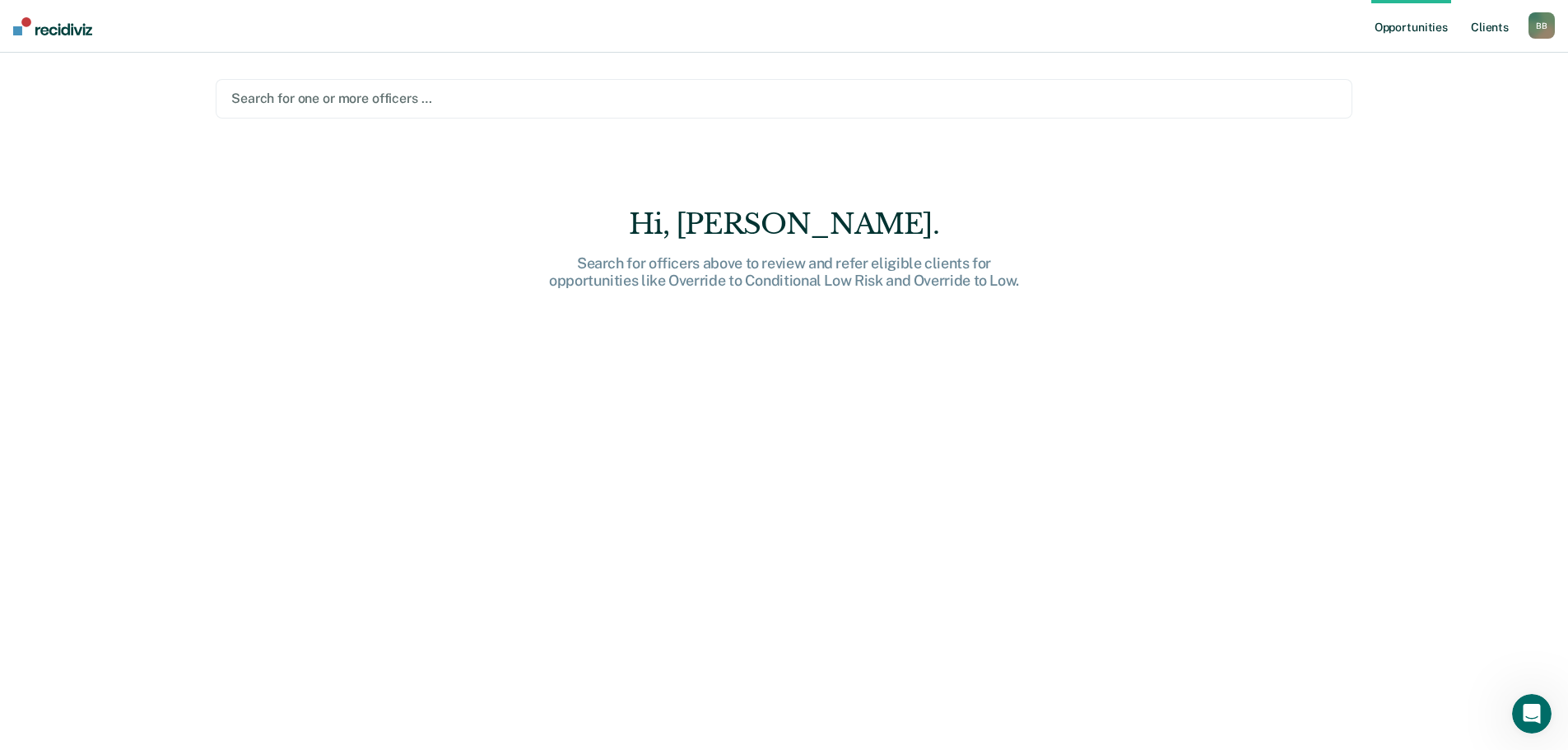
click at [1471, 27] on link "Client s" at bounding box center [1490, 26] width 44 height 53
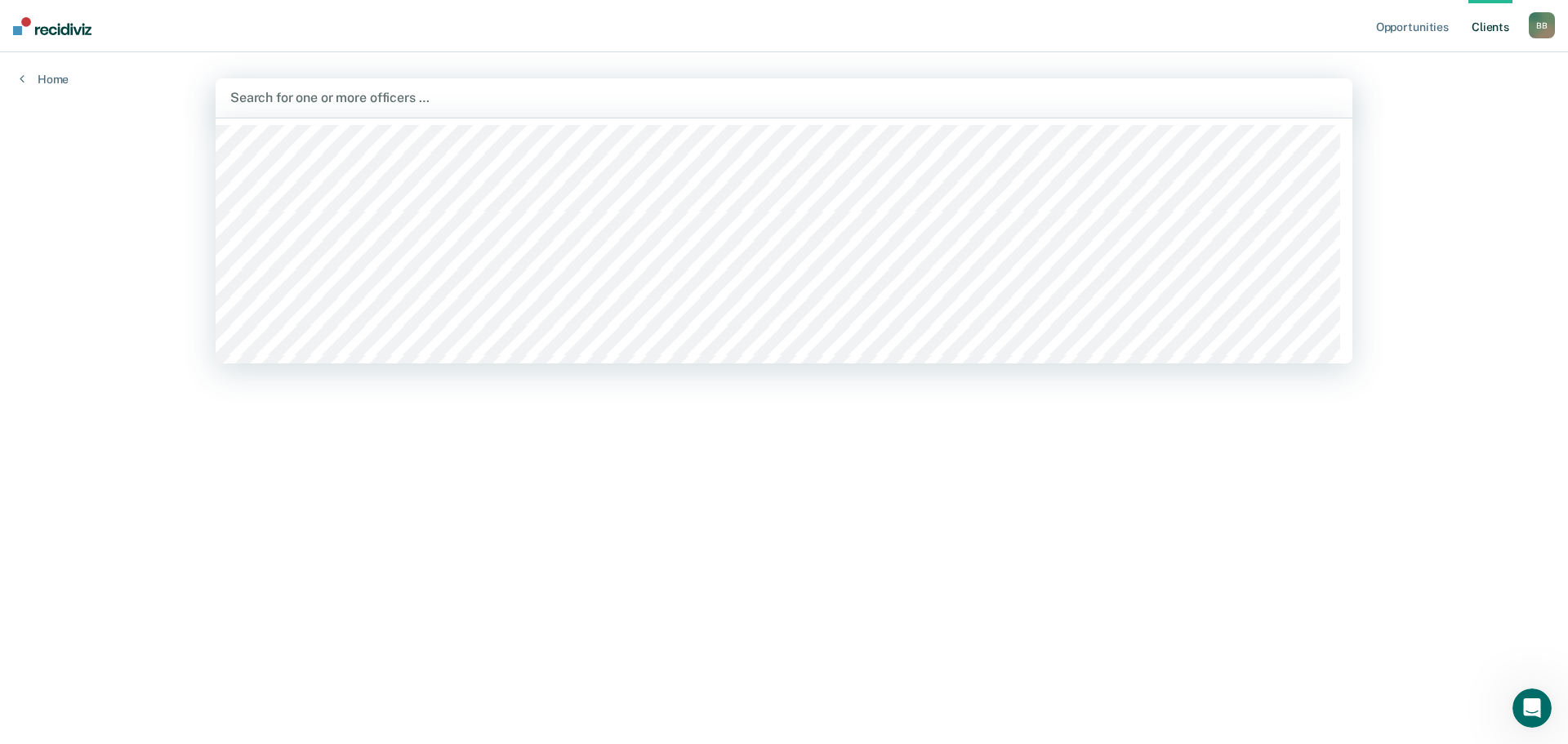
click at [289, 89] on div at bounding box center [784, 98] width 1107 height 19
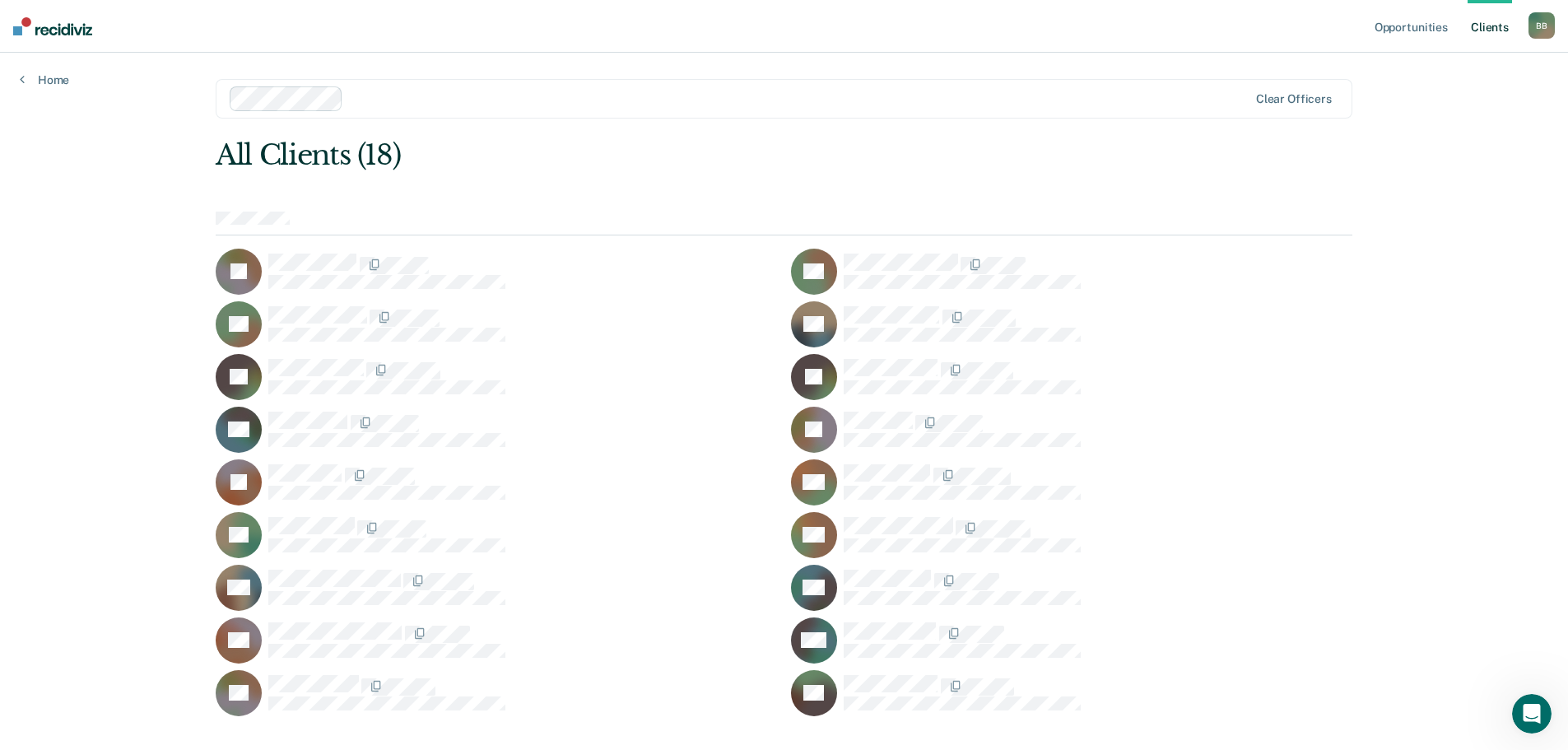
scroll to position [30, 0]
